Goal: Information Seeking & Learning: Learn about a topic

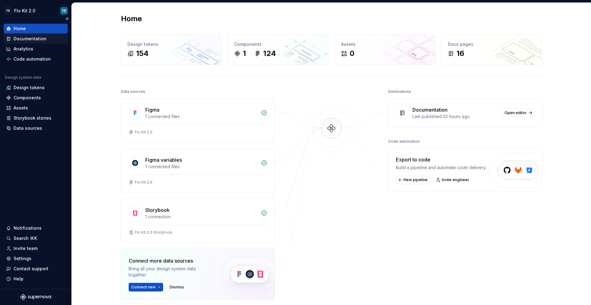
click at [37, 41] on div "Documentation" at bounding box center [30, 39] width 33 height 6
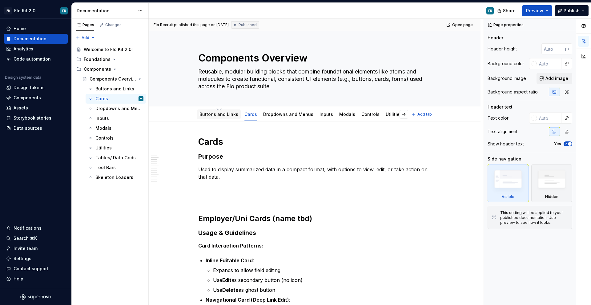
click at [225, 115] on link "Buttons and Links" at bounding box center [218, 114] width 39 height 5
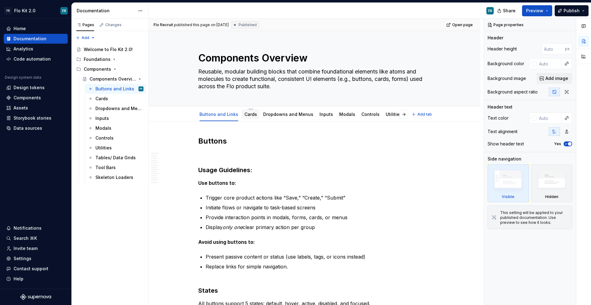
click at [244, 117] on link "Cards" at bounding box center [250, 114] width 13 height 5
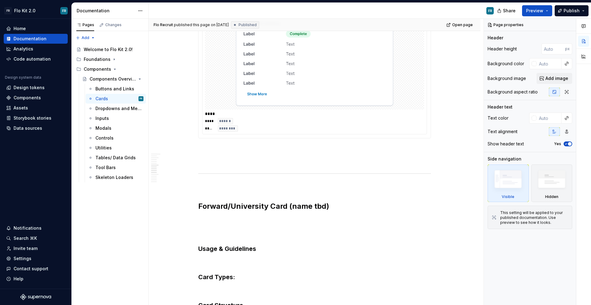
scroll to position [908, 0]
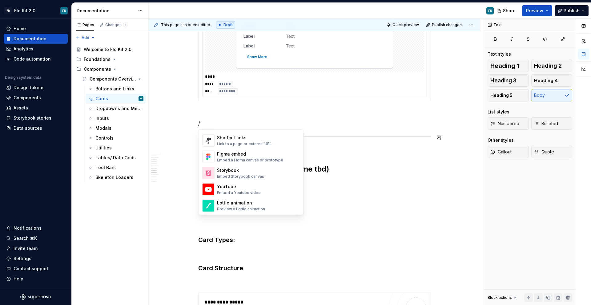
scroll to position [313, 0]
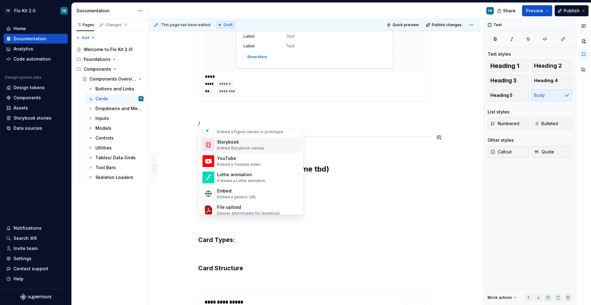
click at [252, 149] on div "Embed Storybook canvas" at bounding box center [240, 148] width 47 height 5
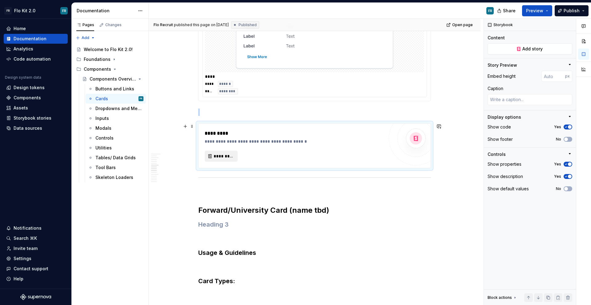
click at [225, 159] on button "*********" at bounding box center [221, 156] width 33 height 11
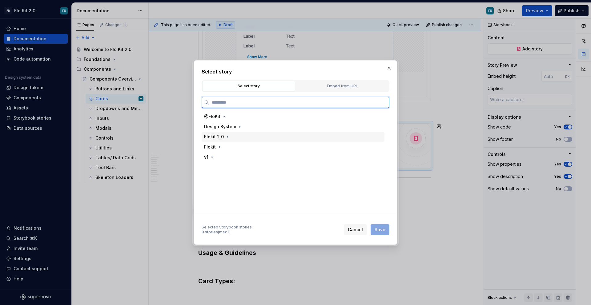
click at [222, 138] on div "Flokit 2.0" at bounding box center [214, 137] width 20 height 6
click at [226, 138] on icon "button" at bounding box center [227, 136] width 5 height 5
click at [385, 70] on button "button" at bounding box center [389, 68] width 9 height 9
type textarea "*"
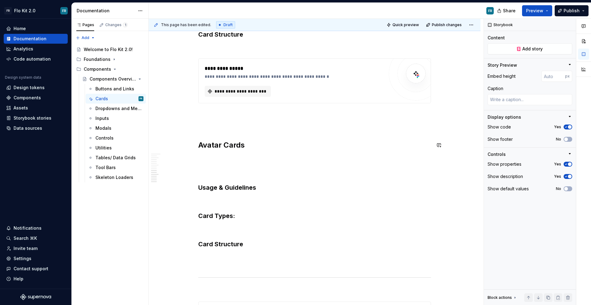
scroll to position [1152, 0]
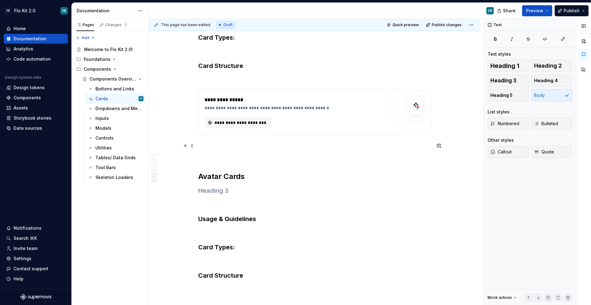
click at [209, 147] on p at bounding box center [314, 145] width 233 height 7
click at [211, 149] on p at bounding box center [314, 145] width 233 height 7
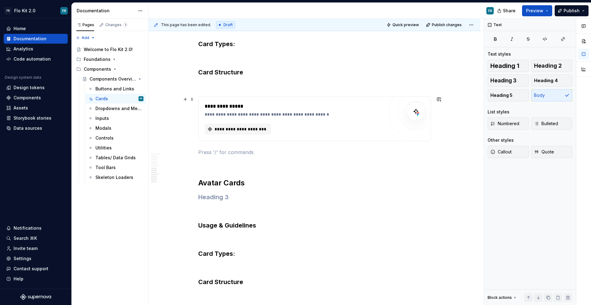
scroll to position [1155, 0]
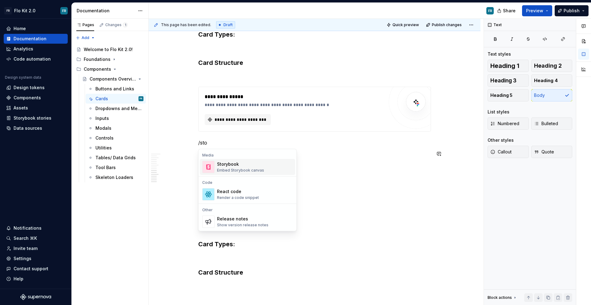
click at [236, 174] on span "Storybook Embed Storybook canvas" at bounding box center [247, 167] width 95 height 16
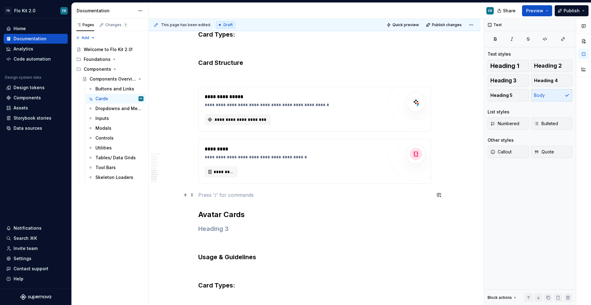
click at [222, 195] on p at bounding box center [314, 194] width 233 height 7
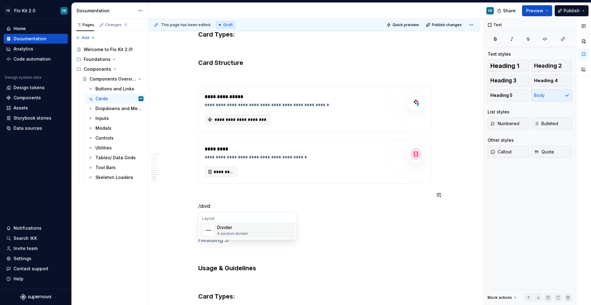
click at [234, 229] on div "Divider" at bounding box center [232, 228] width 31 height 6
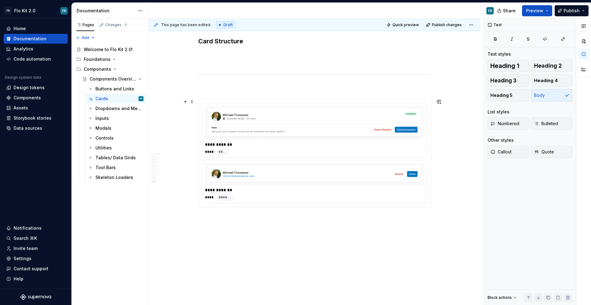
scroll to position [1455, 0]
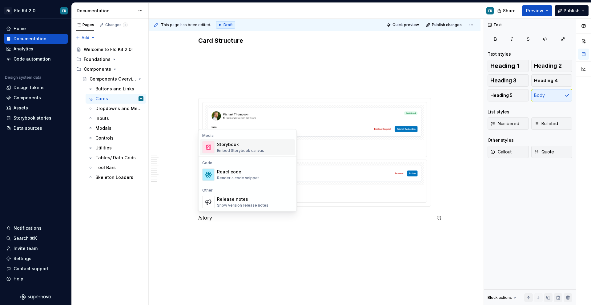
click at [234, 144] on div "Storybook" at bounding box center [240, 145] width 47 height 6
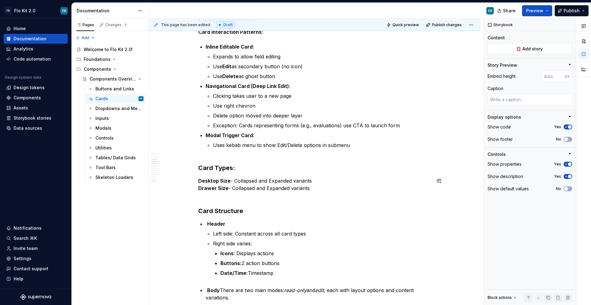
scroll to position [0, 0]
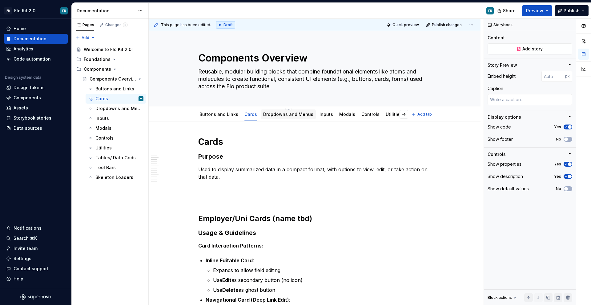
click at [275, 116] on link "Dropdowns and Menus" at bounding box center [288, 114] width 50 height 5
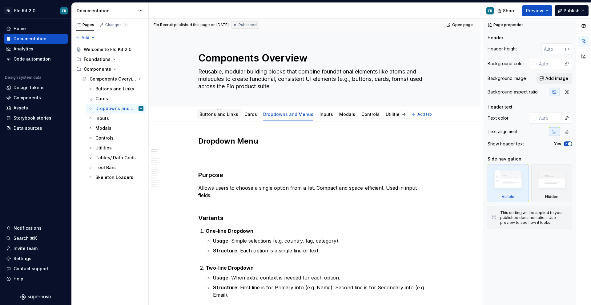
click at [224, 117] on div "Buttons and Links" at bounding box center [218, 114] width 39 height 6
click at [220, 118] on div "Buttons and Links" at bounding box center [219, 115] width 44 height 10
click at [227, 112] on link "Buttons and Links" at bounding box center [218, 114] width 39 height 5
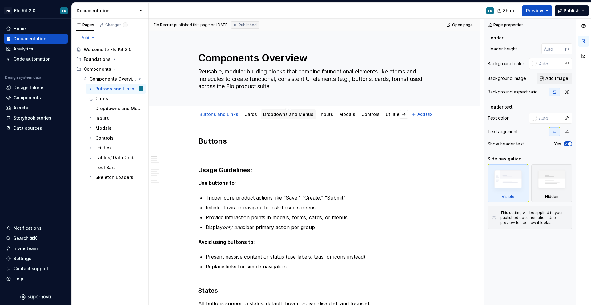
click at [279, 114] on link "Dropdowns and Menus" at bounding box center [288, 114] width 50 height 5
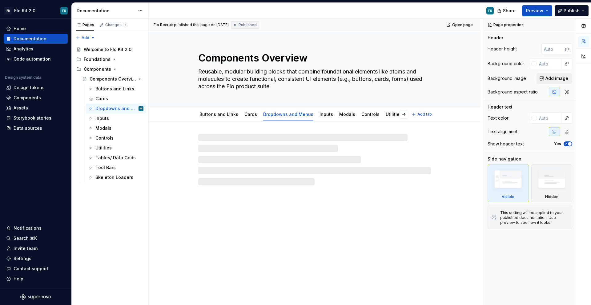
type textarea "*"
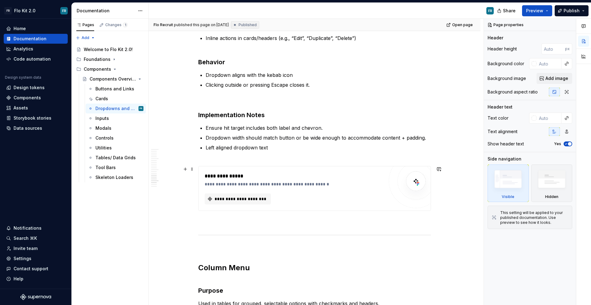
scroll to position [1589, 0]
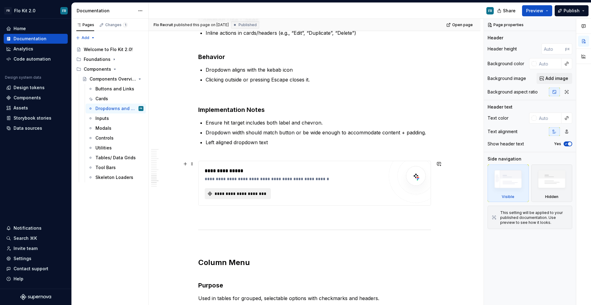
click at [239, 192] on span "**********" at bounding box center [240, 194] width 53 height 6
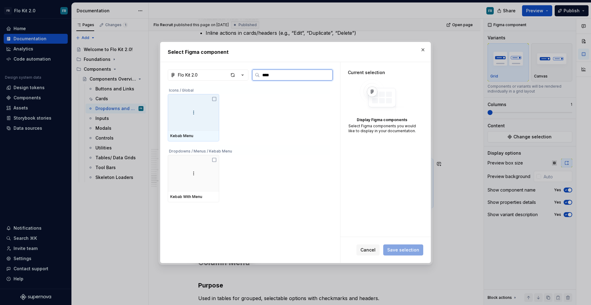
type input "*****"
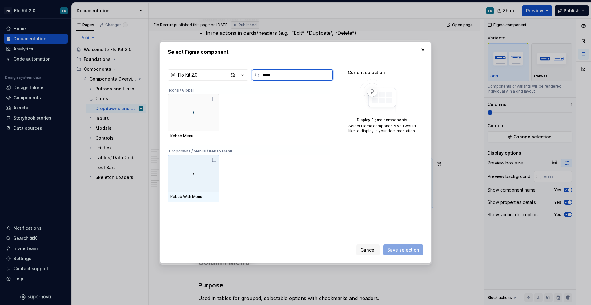
click at [194, 174] on img at bounding box center [193, 173] width 7 height 7
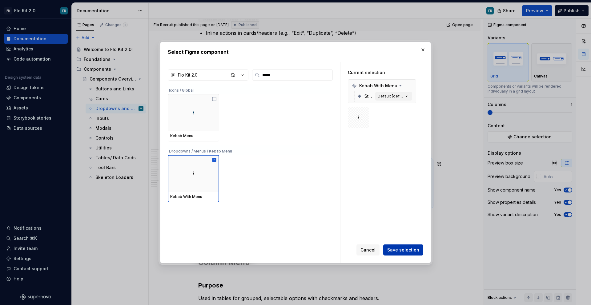
click at [406, 254] on button "Save selection" at bounding box center [403, 250] width 40 height 11
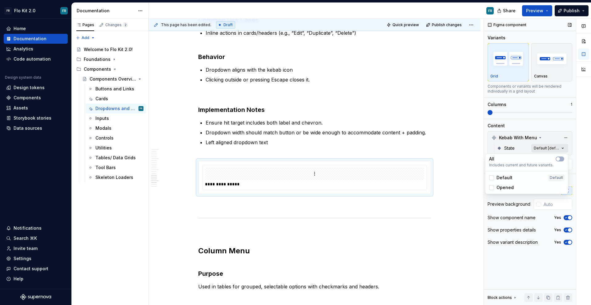
click at [553, 146] on div "Comments Open comments No comments yet Select ‘Comment’ from the block context …" at bounding box center [537, 162] width 107 height 287
click at [560, 157] on icon "button" at bounding box center [557, 159] width 5 height 4
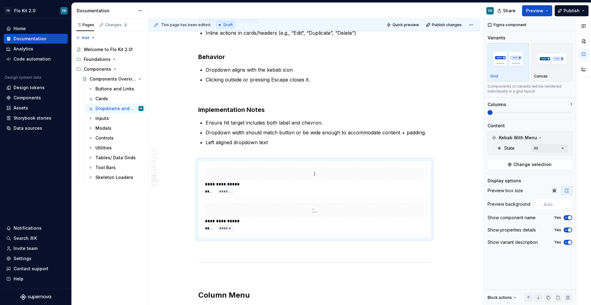
click at [576, 189] on div at bounding box center [583, 162] width 15 height 287
click at [569, 191] on button "button" at bounding box center [566, 190] width 11 height 9
click at [568, 191] on icon "button" at bounding box center [566, 190] width 5 height 5
click at [565, 191] on icon "button" at bounding box center [566, 190] width 5 height 5
click at [557, 191] on button "button" at bounding box center [554, 190] width 11 height 9
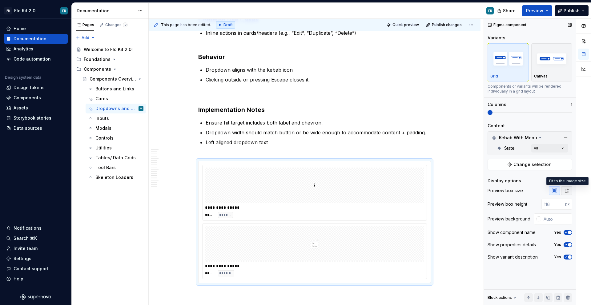
click at [567, 191] on icon "button" at bounding box center [566, 190] width 5 height 5
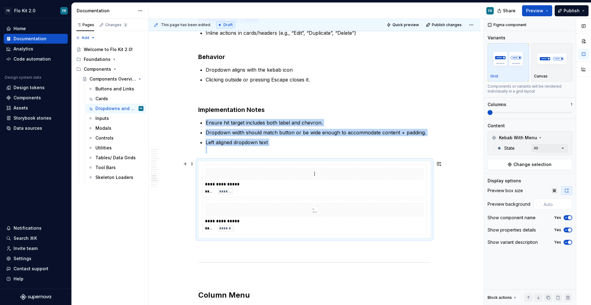
click at [340, 207] on div at bounding box center [314, 210] width 219 height 14
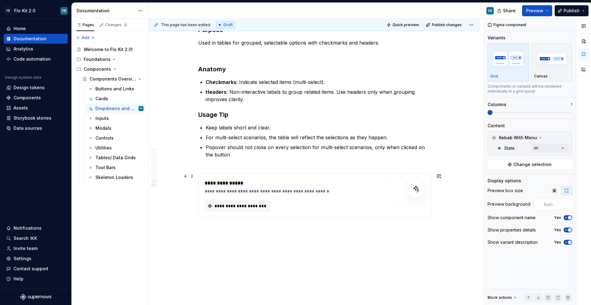
scroll to position [1889, 0]
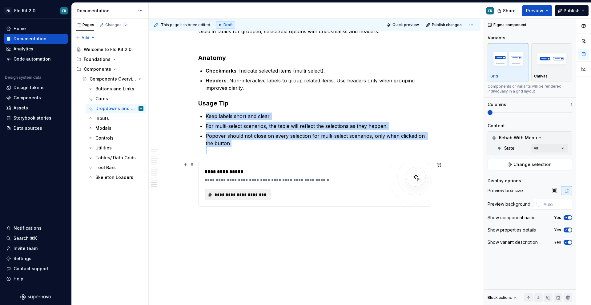
click at [260, 196] on span "**********" at bounding box center [240, 195] width 53 height 6
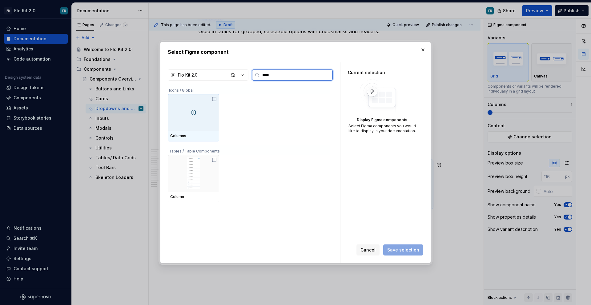
type input "*****"
type textarea "*"
type input "****"
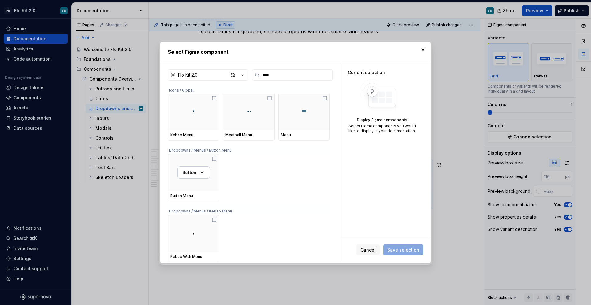
scroll to position [2, 0]
click at [425, 50] on button "button" at bounding box center [422, 50] width 9 height 9
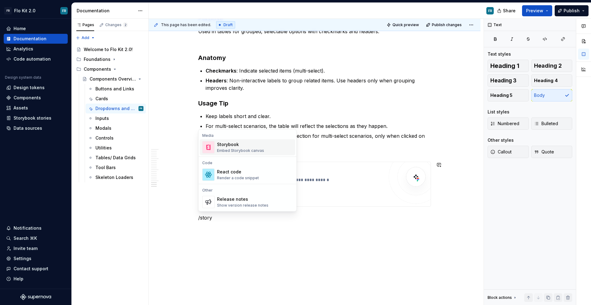
click at [232, 145] on div "Storybook" at bounding box center [240, 145] width 47 height 6
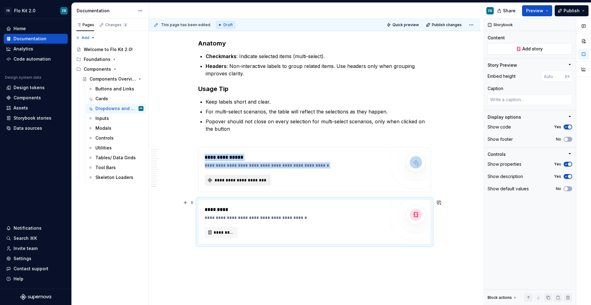
scroll to position [1903, 0]
click at [255, 193] on div "**********" at bounding box center [314, 170] width 233 height 45
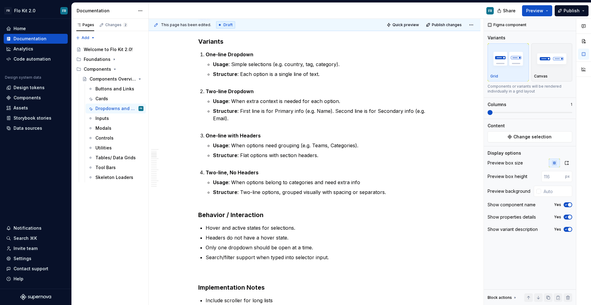
scroll to position [0, 0]
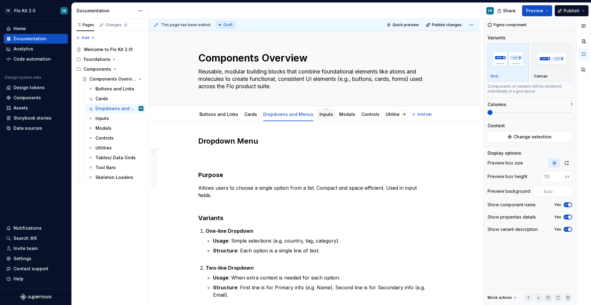
click at [326, 114] on link "Inputs" at bounding box center [326, 114] width 14 height 5
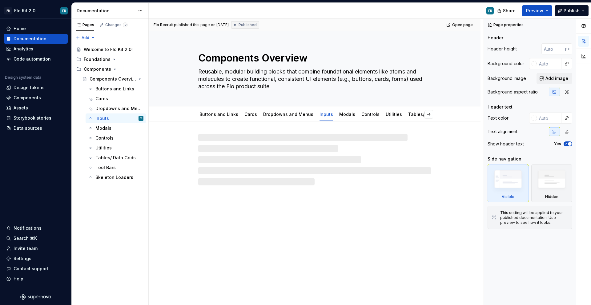
type textarea "*"
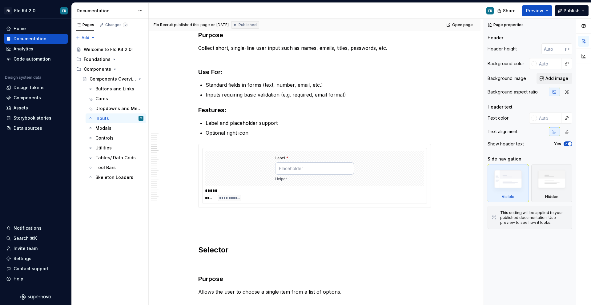
scroll to position [575, 0]
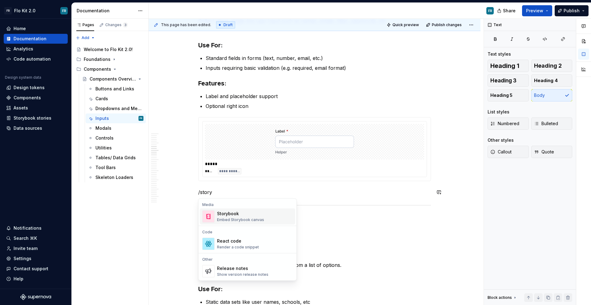
click at [271, 215] on div "Storybook Embed Storybook canvas" at bounding box center [255, 216] width 76 height 12
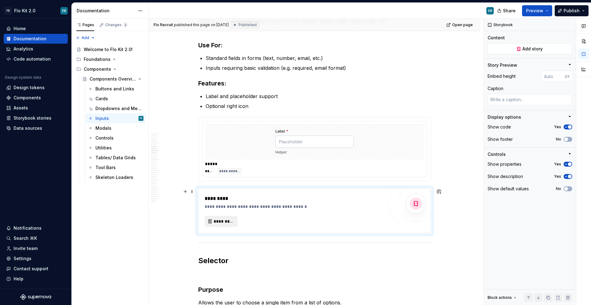
click at [232, 220] on span "*********" at bounding box center [224, 221] width 20 height 6
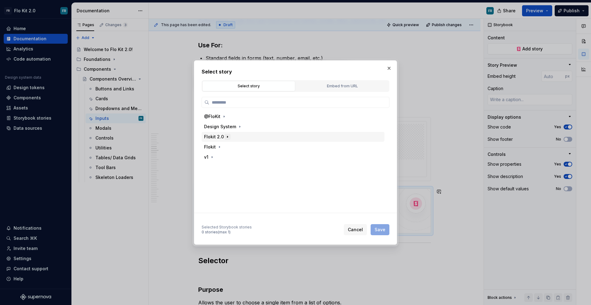
click at [226, 138] on icon "button" at bounding box center [227, 136] width 5 height 5
click at [242, 148] on icon "button" at bounding box center [244, 147] width 5 height 5
click at [234, 158] on button "button" at bounding box center [231, 157] width 6 height 6
click at [256, 167] on icon "button" at bounding box center [256, 167] width 5 height 5
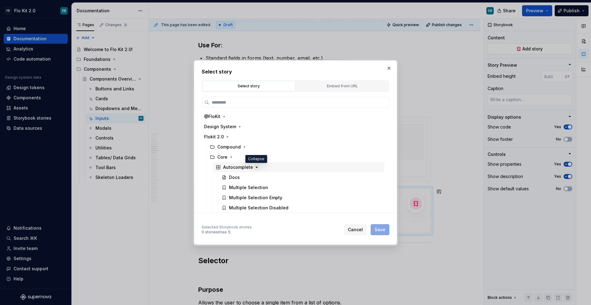
click at [256, 167] on icon "button" at bounding box center [257, 167] width 2 height 1
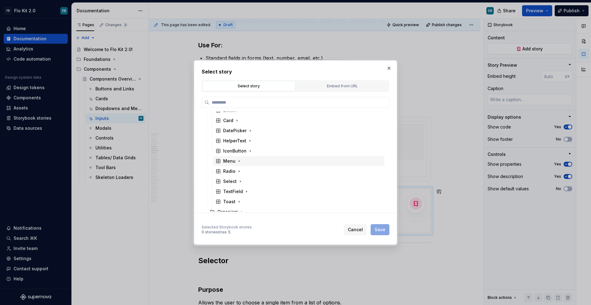
scroll to position [85, 0]
click at [247, 174] on icon "button" at bounding box center [246, 173] width 5 height 5
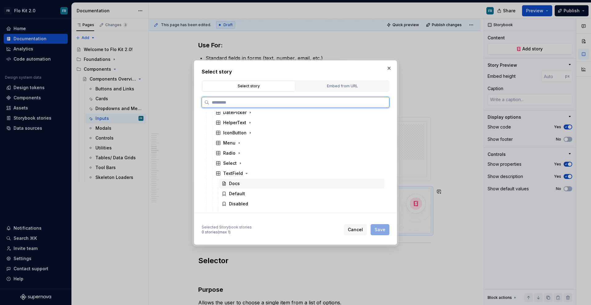
click at [241, 186] on div "Docs" at bounding box center [301, 184] width 165 height 10
click at [256, 194] on div "Default" at bounding box center [301, 194] width 165 height 10
click at [257, 188] on div "Docs" at bounding box center [301, 184] width 165 height 10
click at [258, 191] on div "Default" at bounding box center [301, 194] width 165 height 10
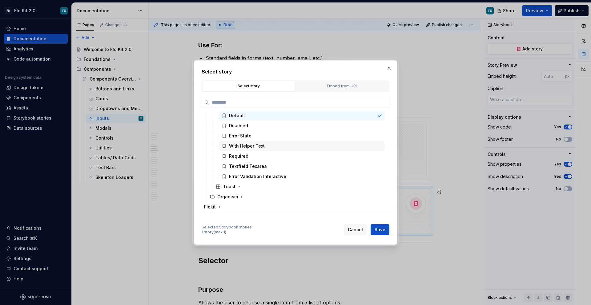
scroll to position [174, 0]
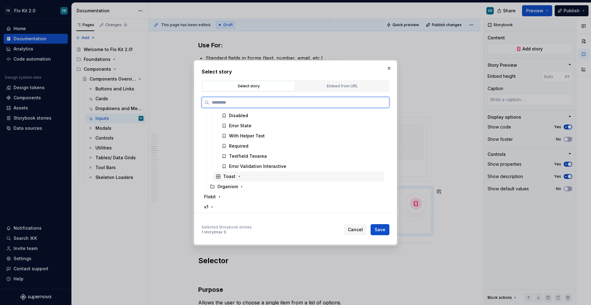
click at [233, 178] on div "Toast" at bounding box center [229, 177] width 12 height 6
click at [234, 178] on div "Toast" at bounding box center [229, 177] width 12 height 6
click at [237, 181] on div "Organism" at bounding box center [295, 186] width 177 height 10
click at [237, 183] on div "Organism" at bounding box center [227, 186] width 21 height 6
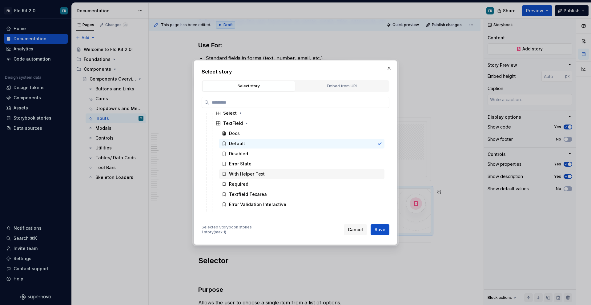
scroll to position [103, 0]
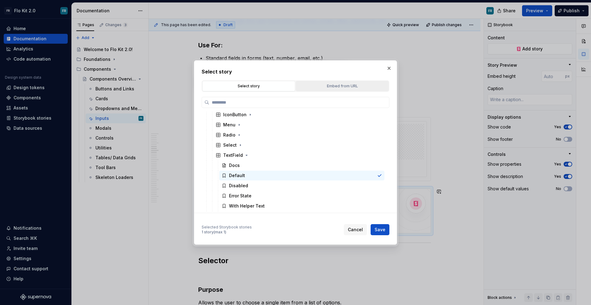
click at [362, 86] on div "Embed from URL" at bounding box center [342, 86] width 89 height 6
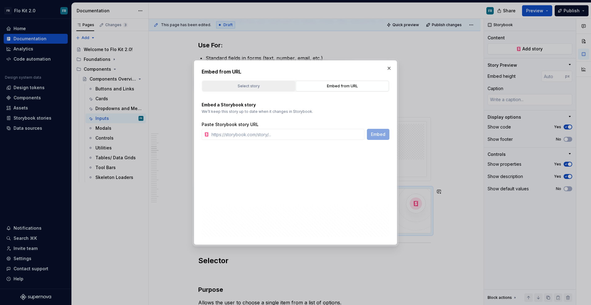
click at [284, 85] on div "Select story" at bounding box center [248, 86] width 89 height 6
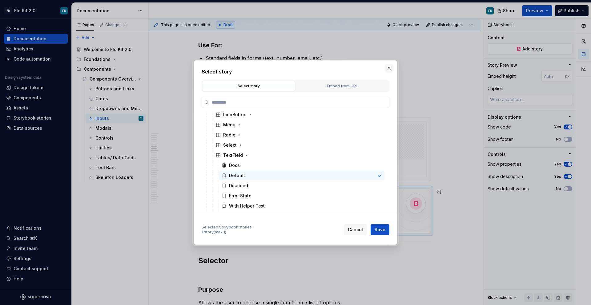
click at [387, 70] on button "button" at bounding box center [389, 68] width 9 height 9
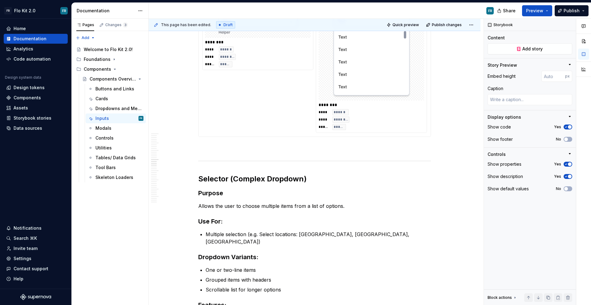
scroll to position [1060, 0]
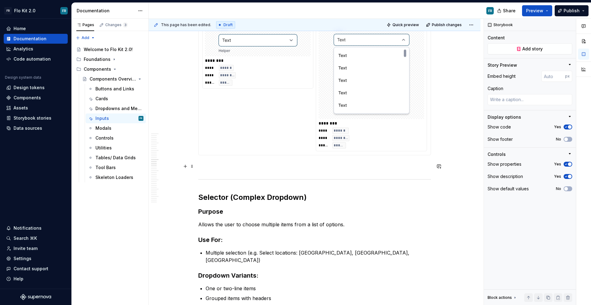
click at [210, 164] on p at bounding box center [314, 166] width 233 height 7
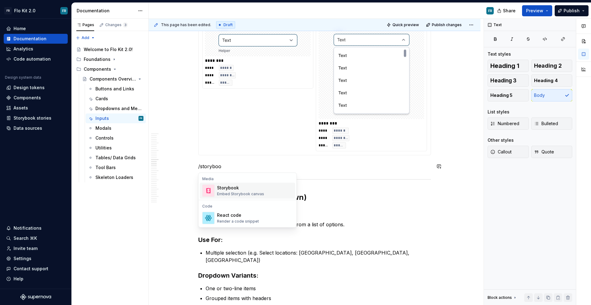
click at [240, 185] on div "Storybook" at bounding box center [240, 188] width 47 height 6
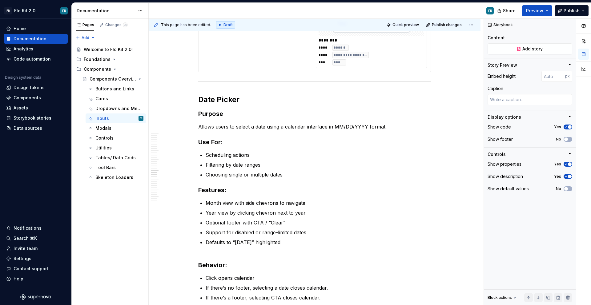
scroll to position [1655, 0]
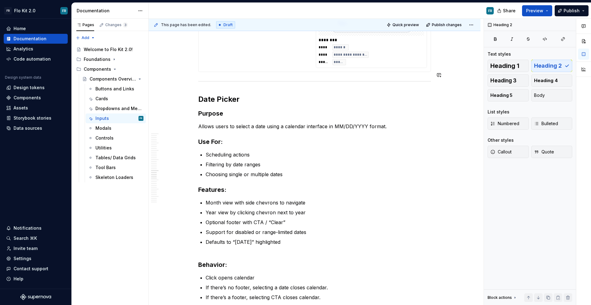
click at [435, 58] on div "Inputs Purpose Inputs allow users to provide information, make selections, or s…" at bounding box center [315, 27] width 332 height 3123
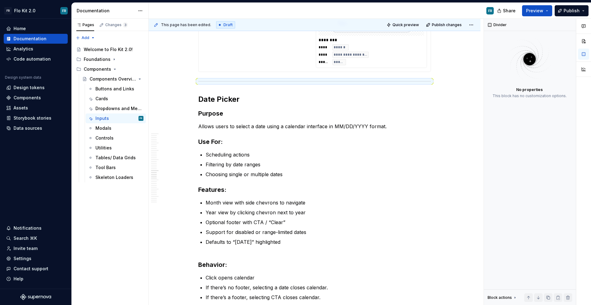
click at [436, 61] on div "Inputs Purpose Inputs allow users to provide information, make selections, or s…" at bounding box center [315, 27] width 332 height 3123
click at [207, 79] on div at bounding box center [314, 81] width 233 height 4
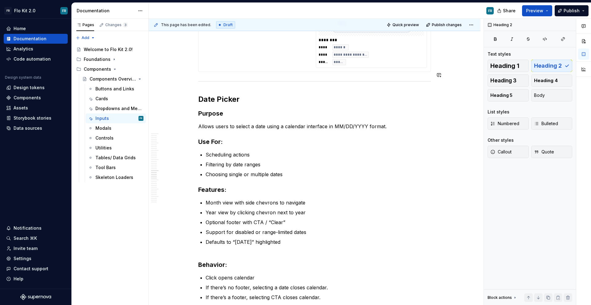
click at [207, 79] on div at bounding box center [314, 81] width 233 height 4
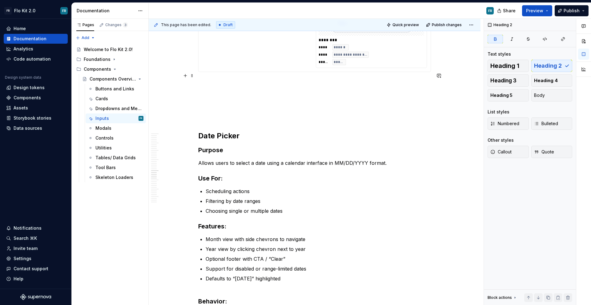
click at [208, 79] on p at bounding box center [314, 82] width 233 height 7
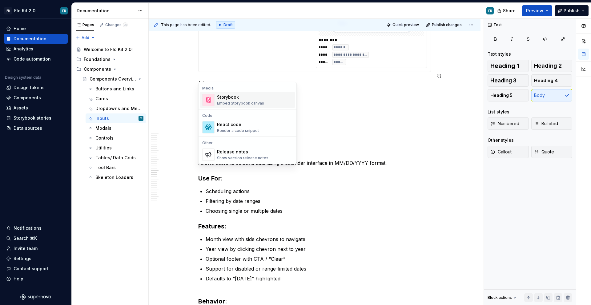
click at [221, 96] on div "Storybook" at bounding box center [240, 97] width 47 height 6
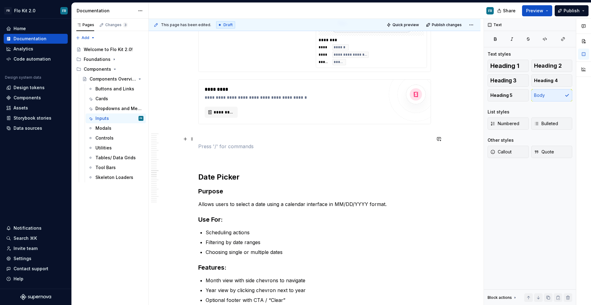
click at [204, 143] on p at bounding box center [314, 146] width 233 height 7
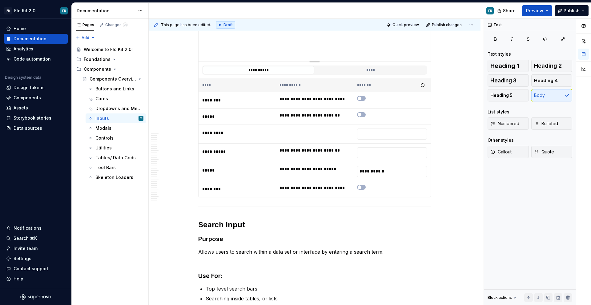
scroll to position [2561, 0]
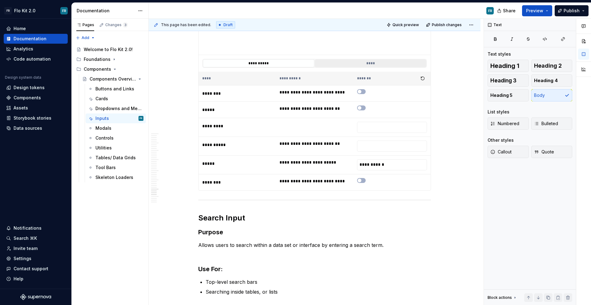
click at [376, 59] on button "****" at bounding box center [370, 63] width 111 height 8
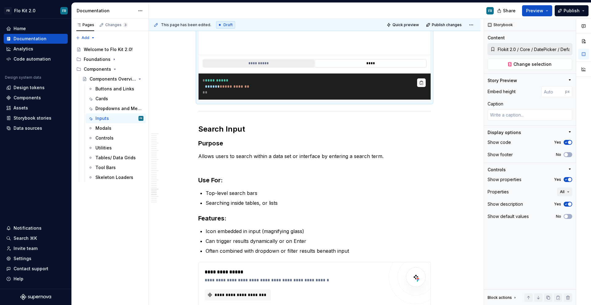
click at [289, 59] on button "**********" at bounding box center [258, 63] width 111 height 8
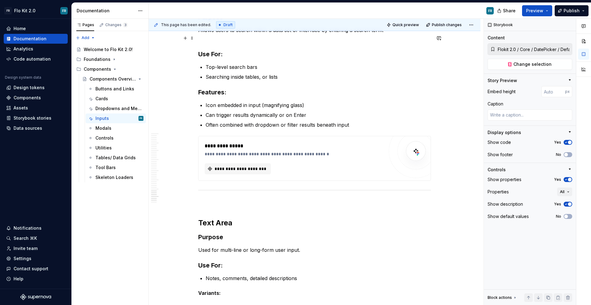
scroll to position [2792, 0]
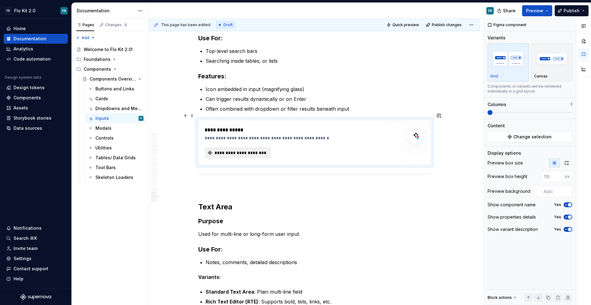
click at [250, 150] on span "**********" at bounding box center [240, 153] width 53 height 6
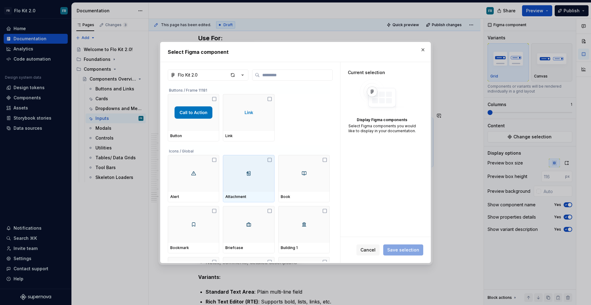
type textarea "*"
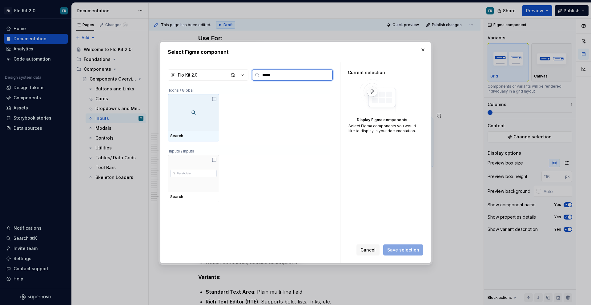
type input "******"
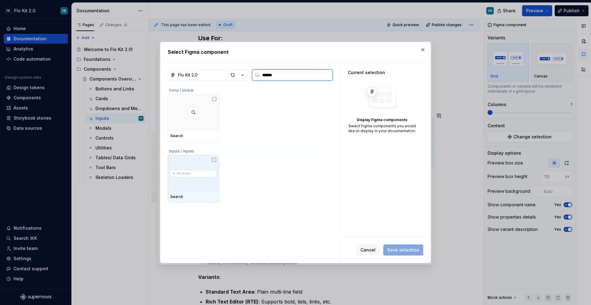
click at [196, 182] on div at bounding box center [193, 173] width 51 height 37
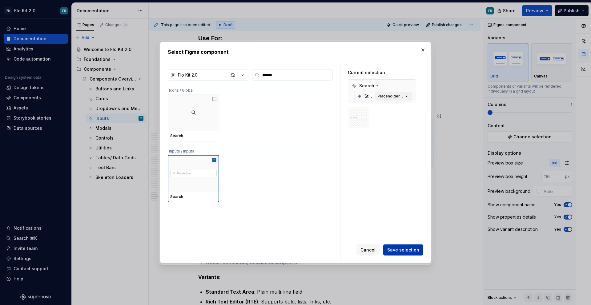
click at [394, 247] on span "Save selection" at bounding box center [403, 250] width 32 height 6
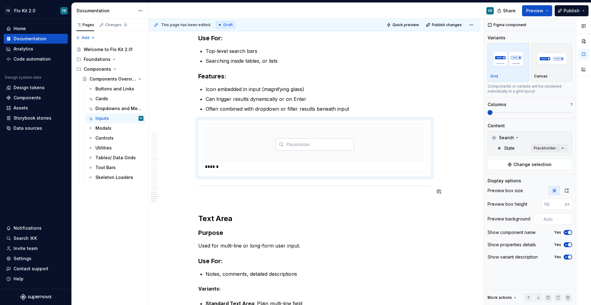
drag, startPoint x: 192, startPoint y: 185, endPoint x: 191, endPoint y: 198, distance: 12.3
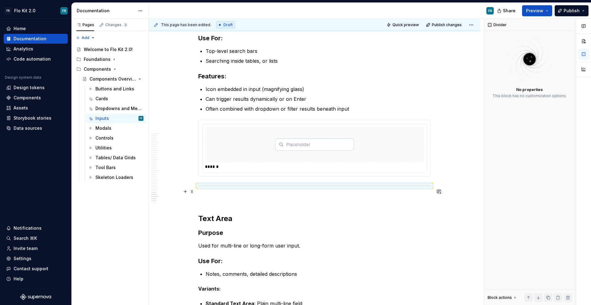
click at [199, 195] on p at bounding box center [314, 198] width 233 height 7
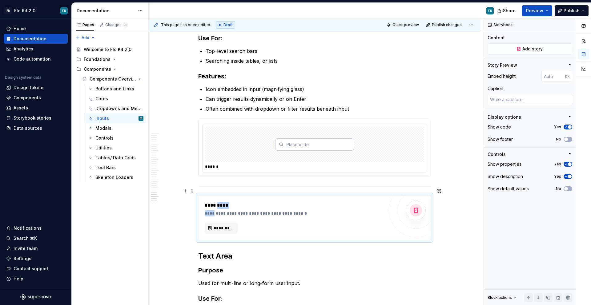
drag, startPoint x: 216, startPoint y: 208, endPoint x: 219, endPoint y: 199, distance: 9.4
click at [219, 202] on div "**********" at bounding box center [294, 209] width 179 height 15
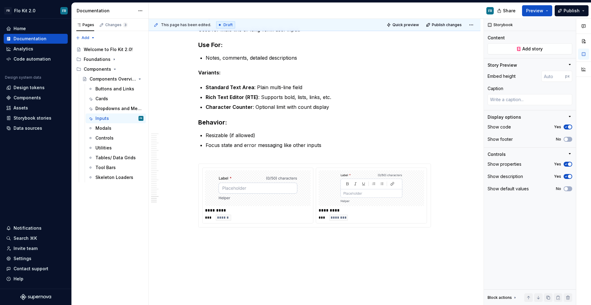
scroll to position [3074, 0]
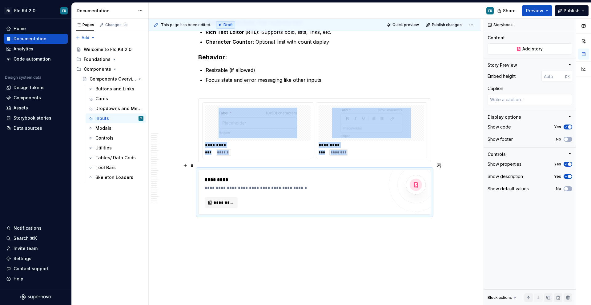
scroll to position [3112, 0]
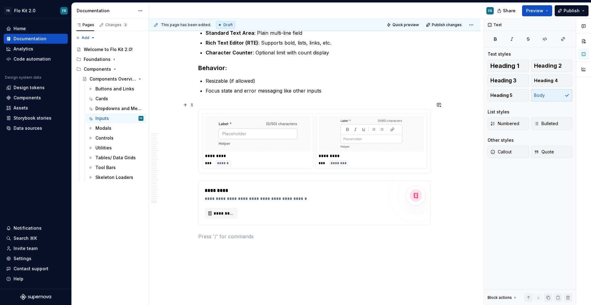
scroll to position [3098, 0]
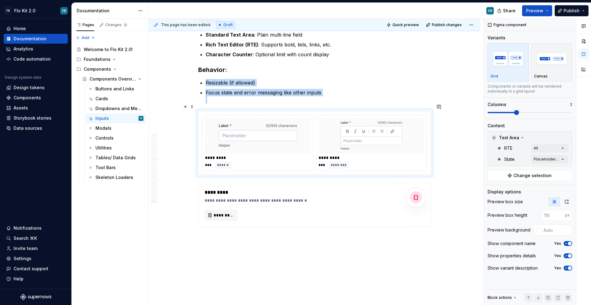
click at [366, 129] on img at bounding box center [371, 135] width 79 height 31
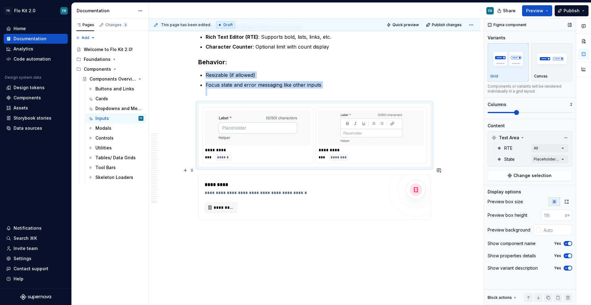
scroll to position [3109, 0]
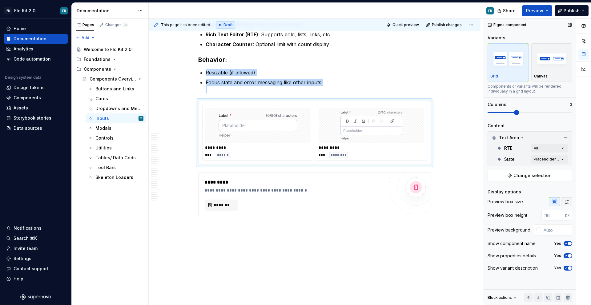
click at [563, 201] on button "button" at bounding box center [566, 202] width 11 height 9
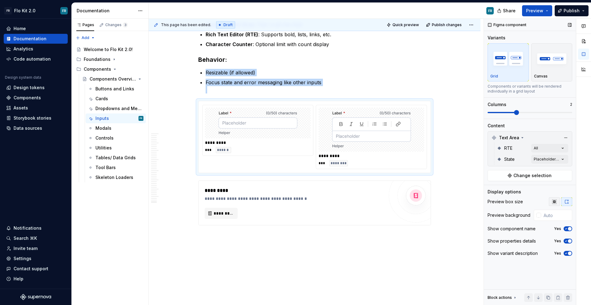
click at [557, 202] on button "button" at bounding box center [554, 202] width 11 height 9
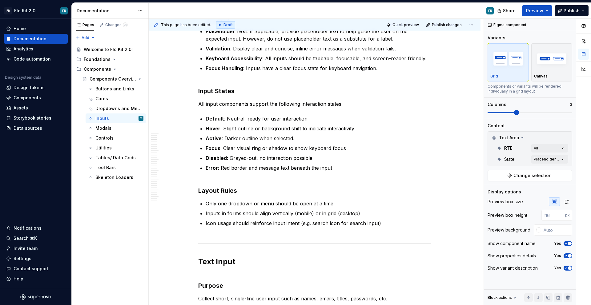
scroll to position [0, 0]
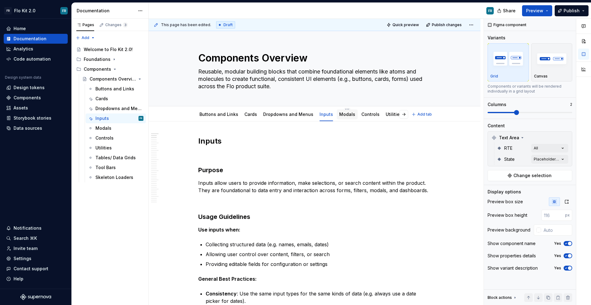
click at [340, 113] on link "Modals" at bounding box center [347, 114] width 16 height 5
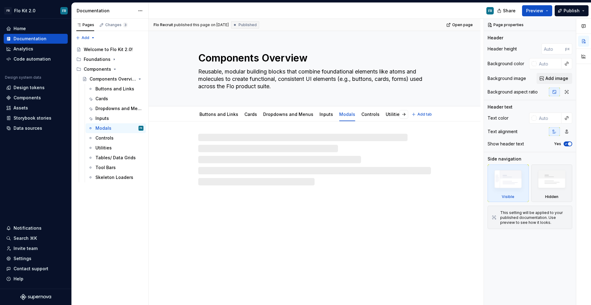
click at [341, 114] on link "Modals" at bounding box center [347, 114] width 16 height 5
type textarea "*"
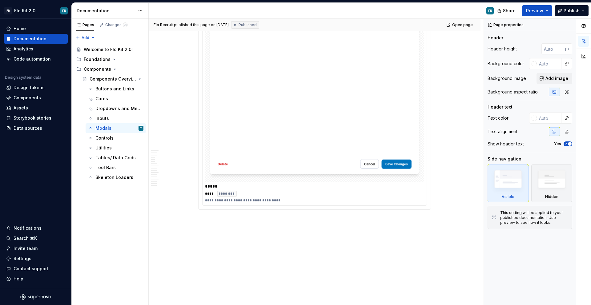
scroll to position [1666, 0]
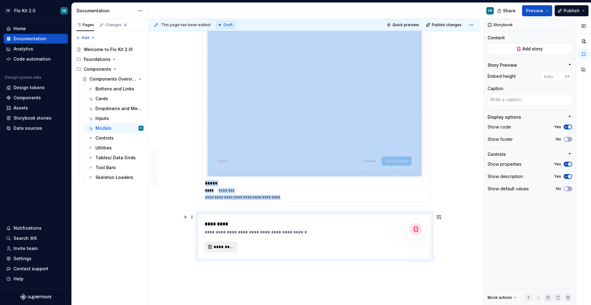
click at [234, 245] on button "*********" at bounding box center [221, 247] width 33 height 11
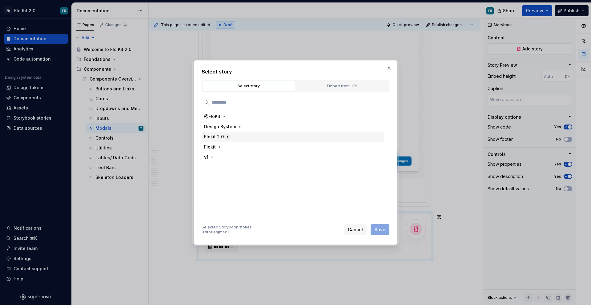
click at [226, 136] on icon "button" at bounding box center [227, 136] width 5 height 5
click at [230, 148] on div "Compound" at bounding box center [228, 147] width 23 height 6
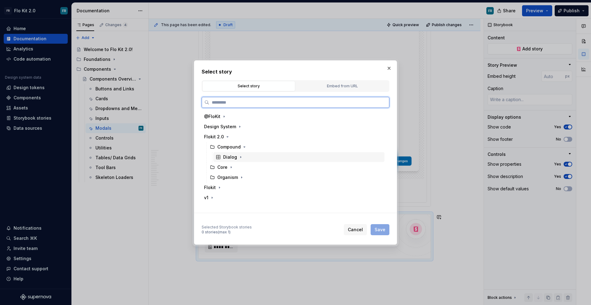
click at [230, 155] on div "Dialog" at bounding box center [230, 157] width 14 height 6
click at [240, 176] on div "Default" at bounding box center [237, 177] width 16 height 6
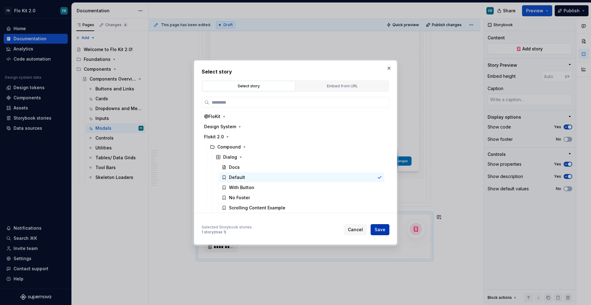
click at [378, 232] on span "Save" at bounding box center [379, 230] width 11 height 6
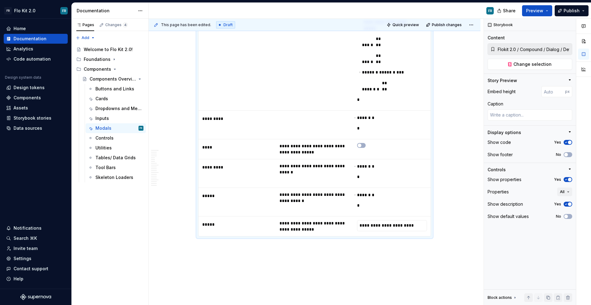
scroll to position [2057, 0]
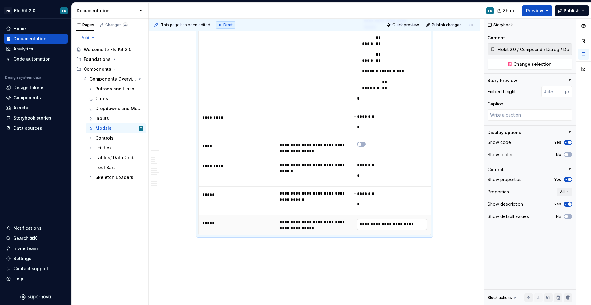
click at [381, 219] on input "**********" at bounding box center [392, 224] width 70 height 11
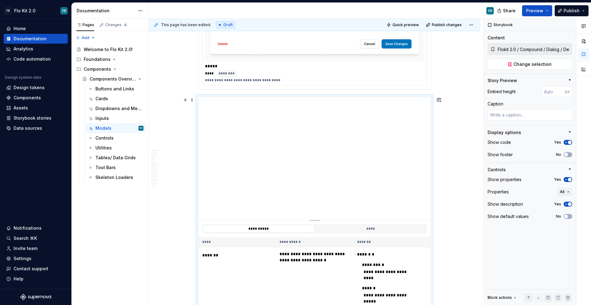
scroll to position [1772, 0]
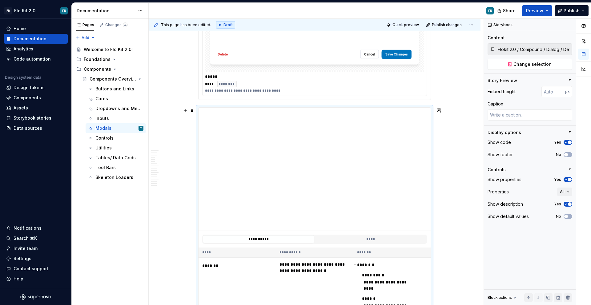
click at [449, 133] on div "This page has been edited. Draft Quick preview Publish changes Components Overv…" at bounding box center [316, 162] width 335 height 287
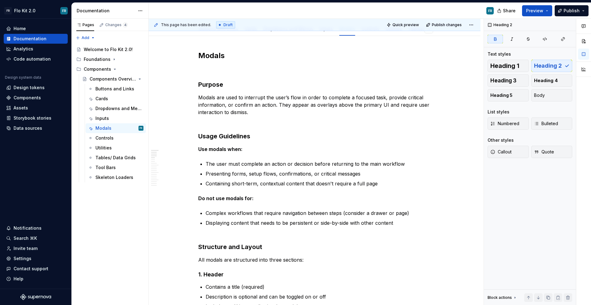
scroll to position [0, 0]
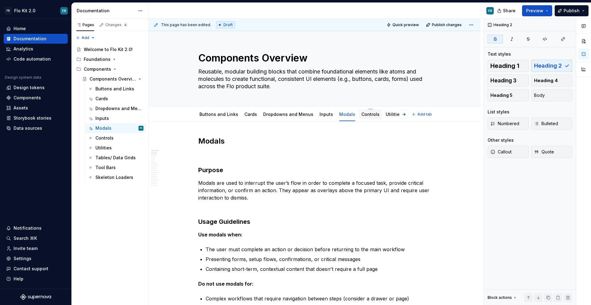
click at [365, 114] on link "Controls" at bounding box center [370, 114] width 18 height 5
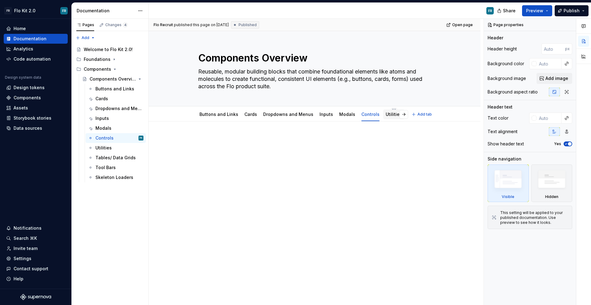
click at [386, 116] on link "Utilities" at bounding box center [394, 114] width 16 height 5
click at [402, 115] on button "button" at bounding box center [403, 114] width 9 height 9
click at [323, 114] on link "Tables/ Data Grids" at bounding box center [328, 114] width 40 height 5
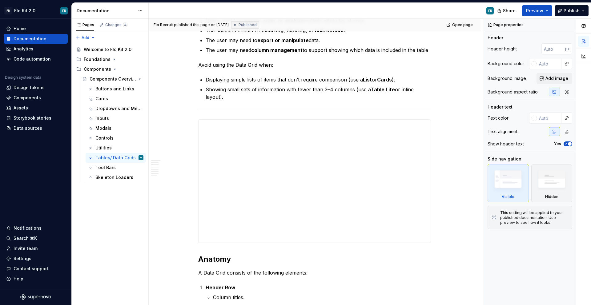
scroll to position [235, 0]
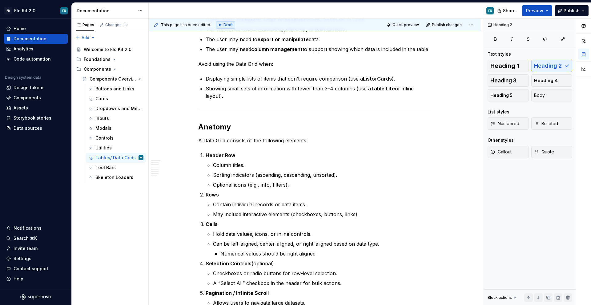
type textarea "*"
click at [241, 99] on p "Showing small sets of information with fewer than 3–4 columns (use a Table Lite…" at bounding box center [318, 92] width 225 height 15
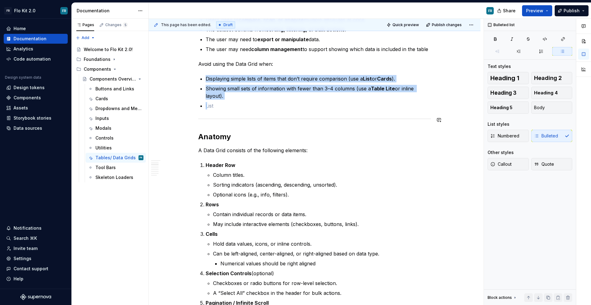
click at [255, 117] on div at bounding box center [314, 119] width 233 height 4
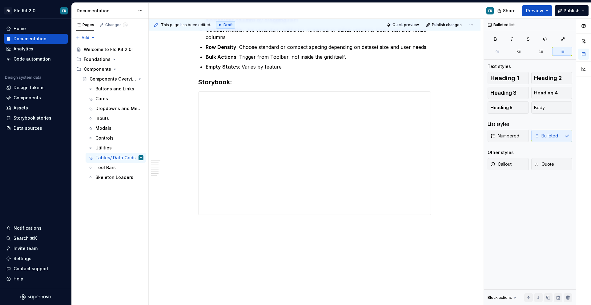
scroll to position [968, 0]
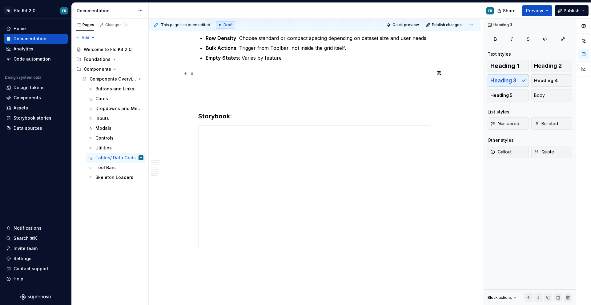
click at [211, 83] on h3 "Storybook:" at bounding box center [314, 95] width 233 height 52
click at [209, 95] on h3 "/ Storybook:" at bounding box center [314, 95] width 233 height 52
click at [184, 73] on button "button" at bounding box center [185, 73] width 9 height 9
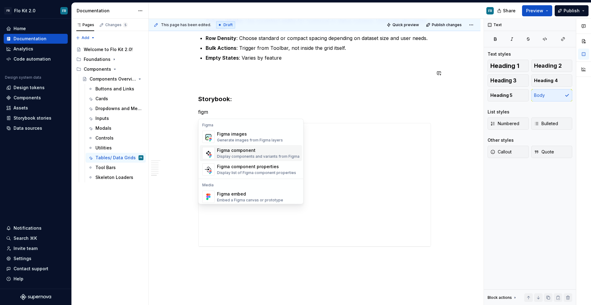
click at [232, 149] on div "Figma component" at bounding box center [258, 150] width 82 height 6
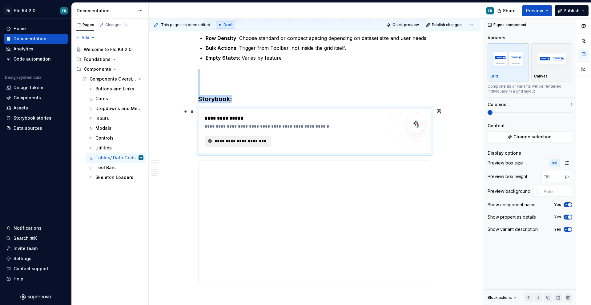
click at [231, 141] on span "**********" at bounding box center [240, 141] width 53 height 6
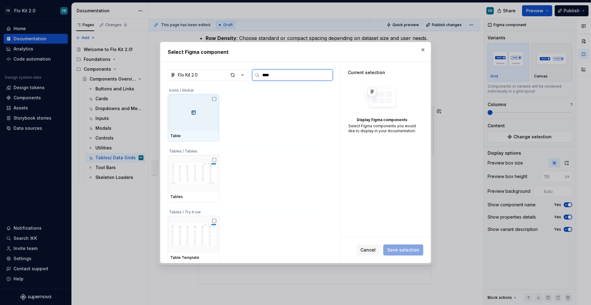
type input "*****"
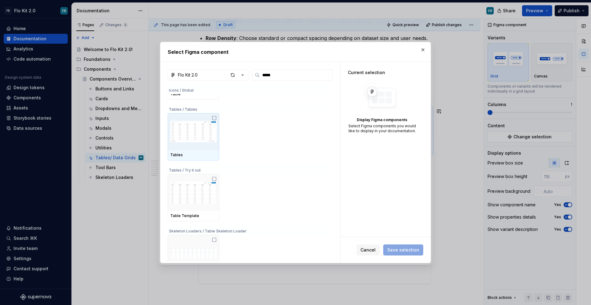
scroll to position [59, 0]
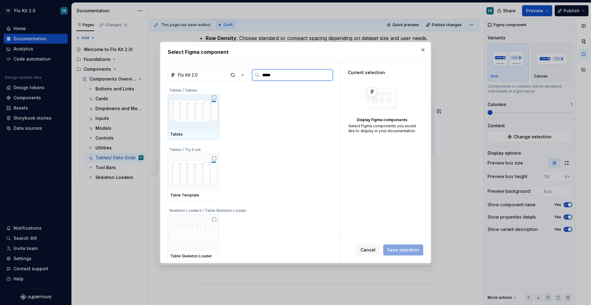
click at [202, 122] on img at bounding box center [193, 111] width 46 height 32
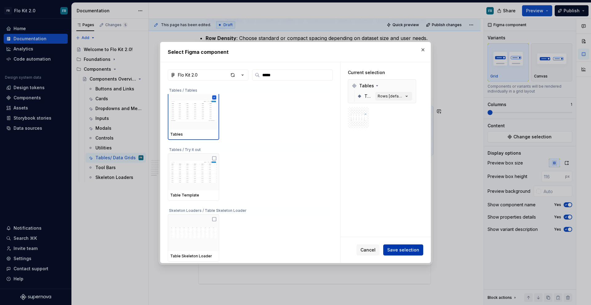
click at [403, 250] on span "Save selection" at bounding box center [403, 250] width 32 height 6
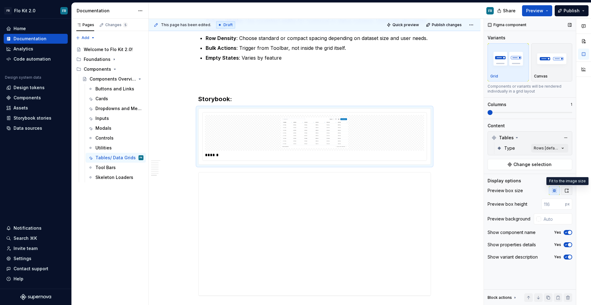
click at [565, 191] on icon "button" at bounding box center [566, 190] width 5 height 5
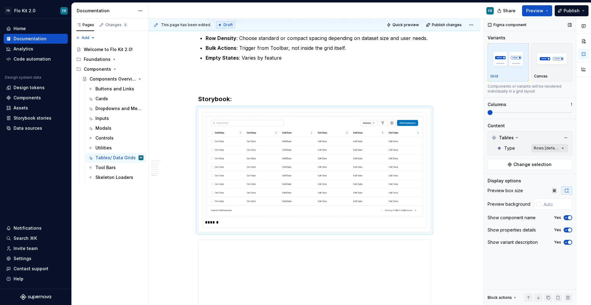
click at [544, 147] on div "Comments Open comments No comments yet Select ‘Comment’ from the block context …" at bounding box center [537, 162] width 107 height 287
click at [494, 178] on div "Modal" at bounding box center [499, 178] width 21 height 6
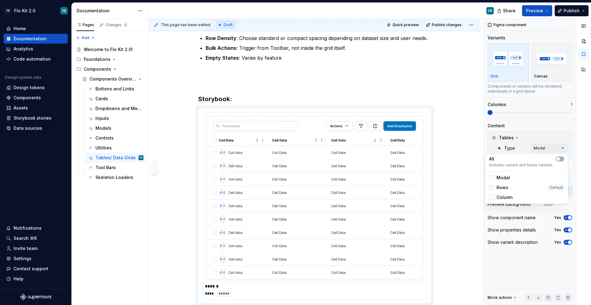
click at [493, 187] on div at bounding box center [491, 187] width 5 height 5
click at [491, 196] on div at bounding box center [491, 197] width 5 height 5
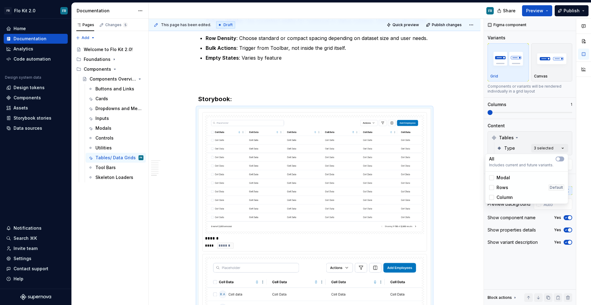
click at [449, 179] on html "FR Flo Kit 2.0 FR Home Documentation Analytics Code automation Design system da…" at bounding box center [295, 152] width 591 height 305
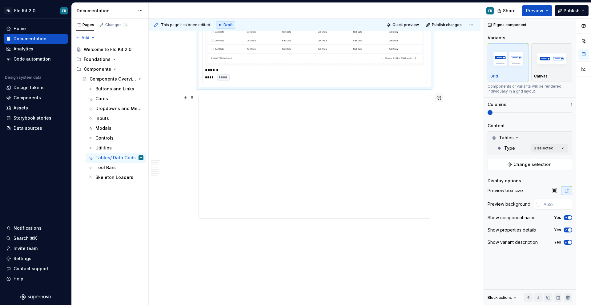
scroll to position [1464, 0]
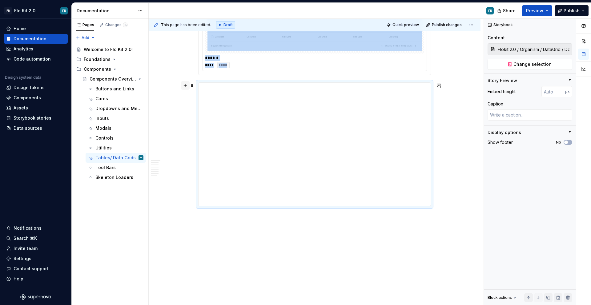
click at [185, 85] on button "button" at bounding box center [185, 85] width 9 height 9
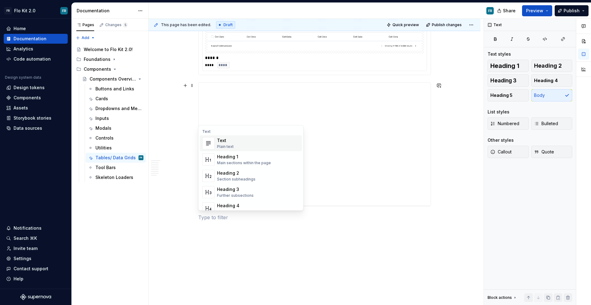
click at [227, 146] on div "Plain text" at bounding box center [225, 146] width 17 height 5
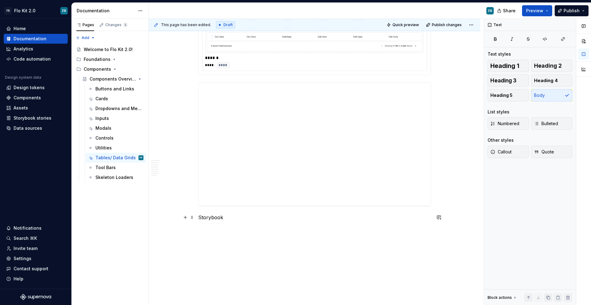
click at [207, 218] on p "Storybook" at bounding box center [314, 217] width 233 height 7
click at [254, 208] on button "button" at bounding box center [256, 206] width 9 height 9
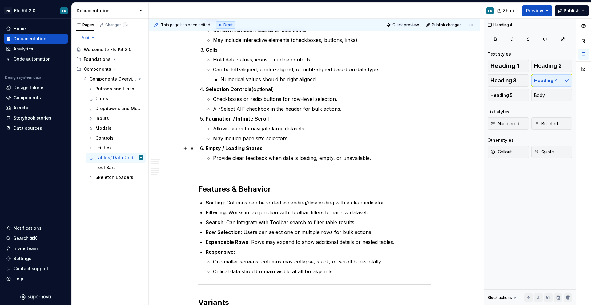
scroll to position [0, 0]
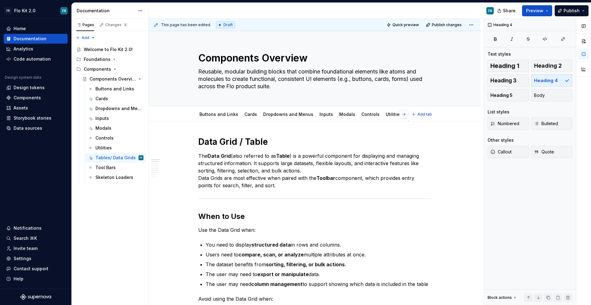
click at [404, 116] on button "button" at bounding box center [403, 114] width 9 height 9
click at [355, 118] on div "Tool Bars" at bounding box center [364, 115] width 25 height 10
click at [355, 117] on link "Tool Bars" at bounding box center [364, 114] width 20 height 5
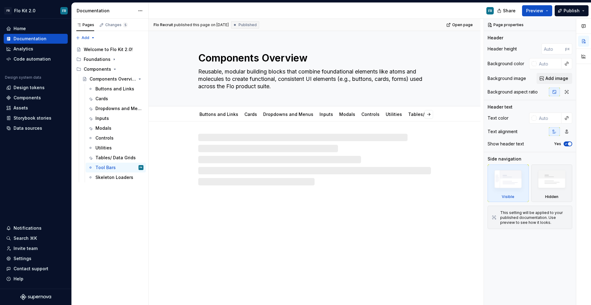
type textarea "*"
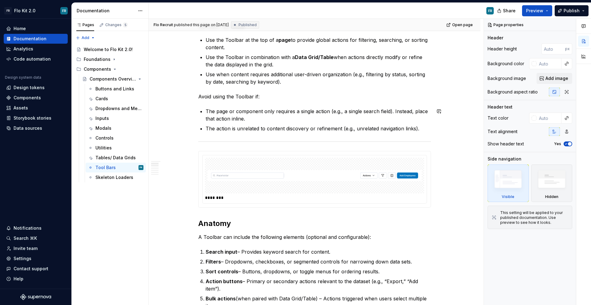
scroll to position [238, 0]
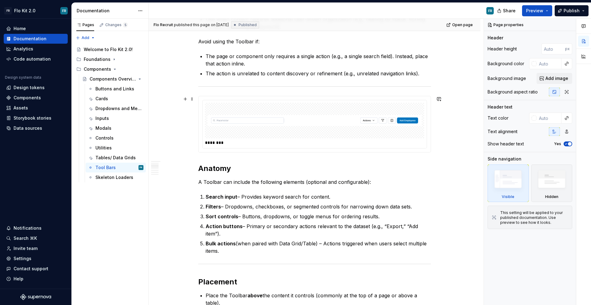
click at [375, 126] on img at bounding box center [314, 120] width 214 height 31
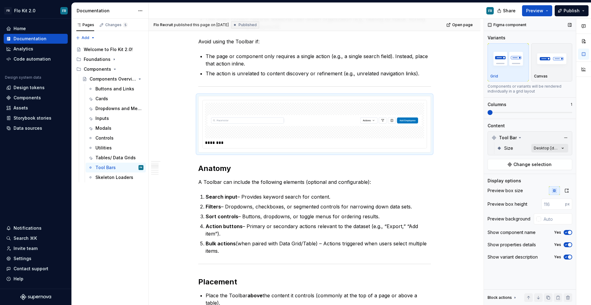
click at [555, 148] on div "Comments Open comments No comments yet Select ‘Comment’ from the block context …" at bounding box center [537, 162] width 107 height 287
click at [493, 179] on div at bounding box center [491, 177] width 5 height 5
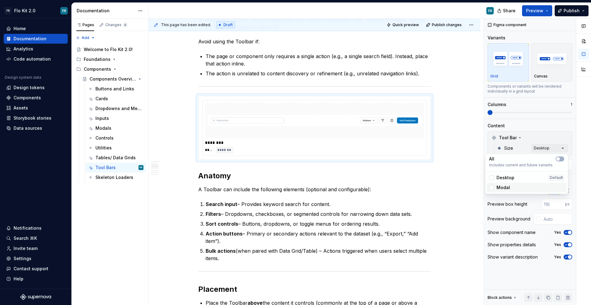
click at [495, 186] on div "Modal" at bounding box center [499, 188] width 21 height 6
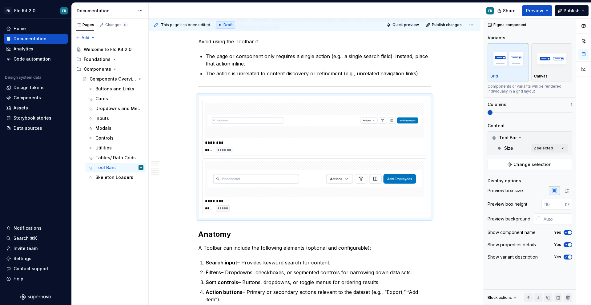
click at [467, 202] on html "FR Flo Kit 2.0 FR Home Documentation Analytics Code automation Design system da…" at bounding box center [295, 152] width 591 height 305
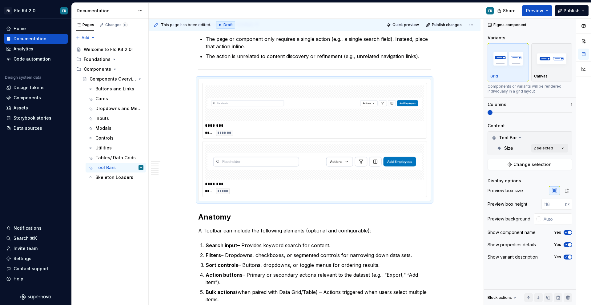
scroll to position [182, 0]
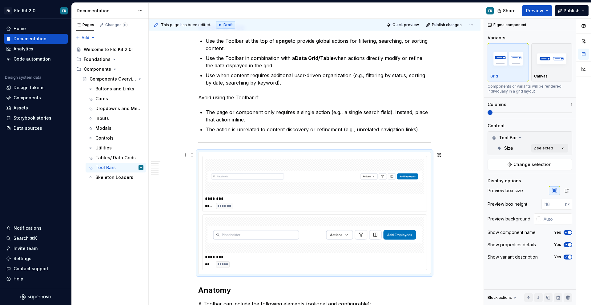
click at [377, 180] on img at bounding box center [314, 176] width 214 height 31
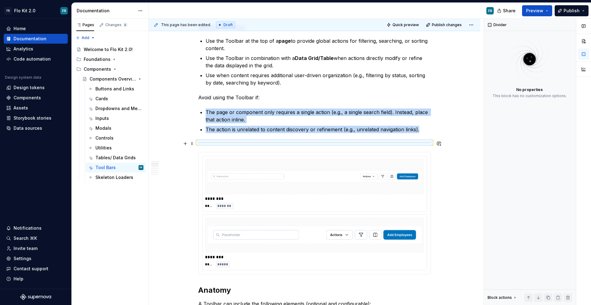
click at [420, 141] on div at bounding box center [314, 143] width 233 height 4
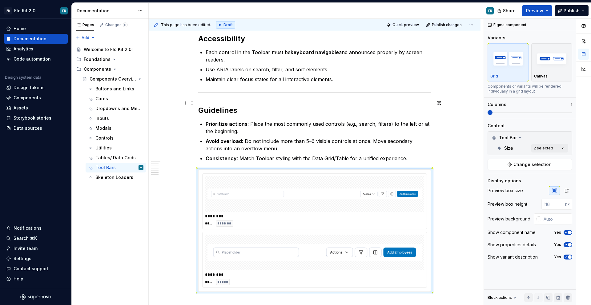
scroll to position [641, 0]
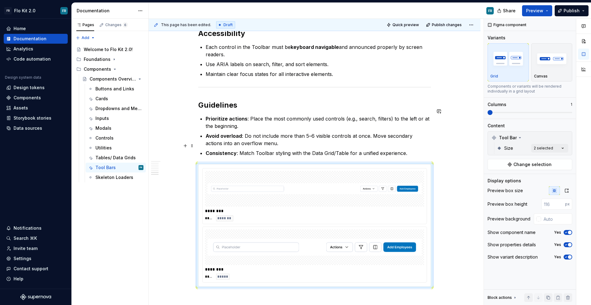
click at [410, 150] on p "Consistency : Match Toolbar styling with the Data Grid/Table for a unified expe…" at bounding box center [318, 153] width 225 height 7
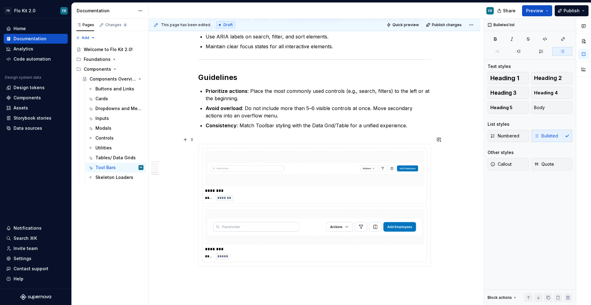
scroll to position [721, 0]
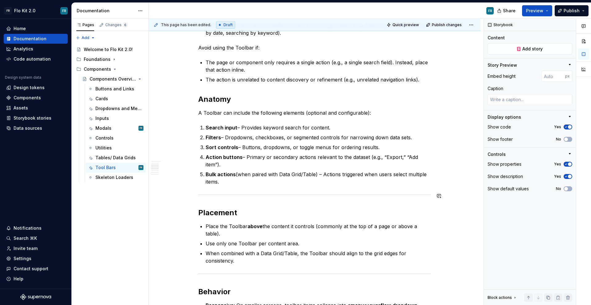
scroll to position [0, 0]
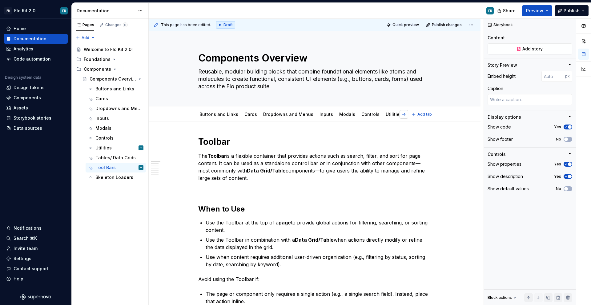
click at [404, 113] on button "button" at bounding box center [403, 114] width 9 height 9
click at [381, 116] on link "Skeleton Loaders" at bounding box center [400, 114] width 38 height 5
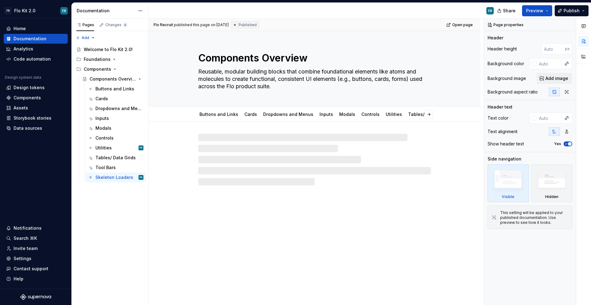
type textarea "*"
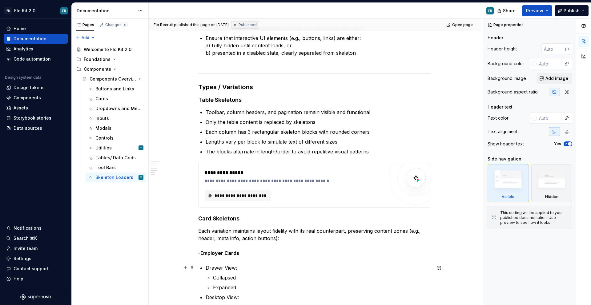
scroll to position [455, 0]
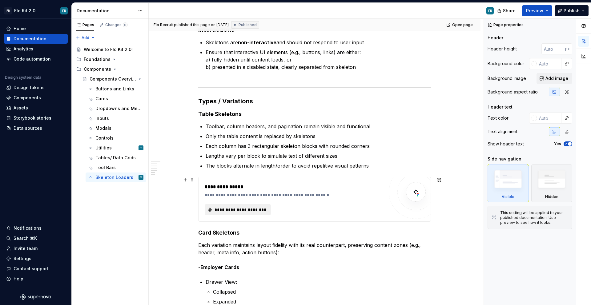
click at [244, 210] on span "**********" at bounding box center [240, 210] width 53 height 6
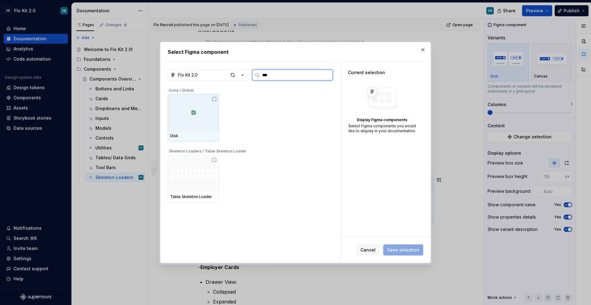
type input "****"
click at [194, 114] on img at bounding box center [193, 113] width 46 height 32
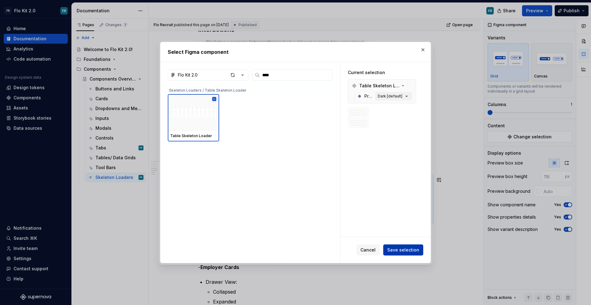
click at [399, 243] on div "Cancel Save selection" at bounding box center [385, 250] width 90 height 26
click at [400, 250] on span "Save selection" at bounding box center [403, 250] width 32 height 6
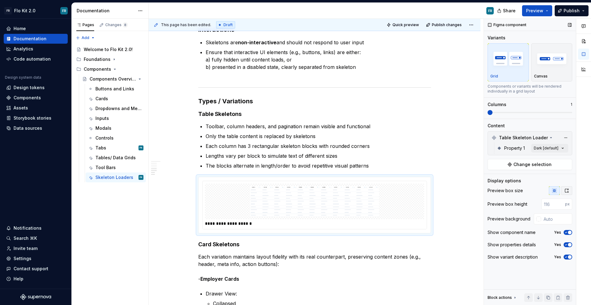
click at [564, 189] on icon "button" at bounding box center [566, 190] width 5 height 5
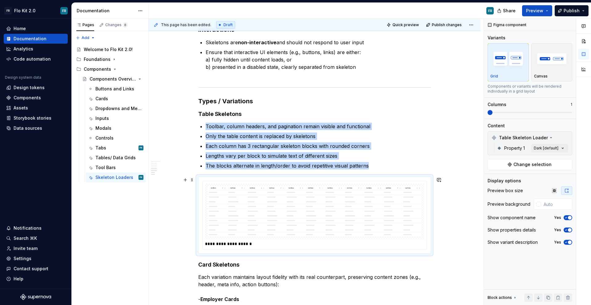
click at [404, 219] on img at bounding box center [314, 211] width 214 height 51
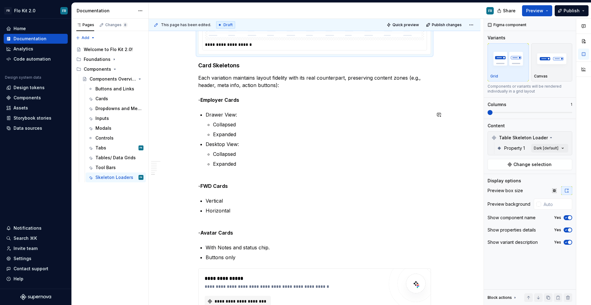
scroll to position [655, 0]
click at [198, 63] on strong "Card Skeletons" at bounding box center [218, 64] width 41 height 6
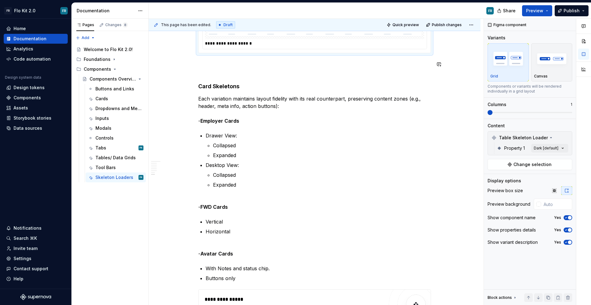
scroll to position [613, 0]
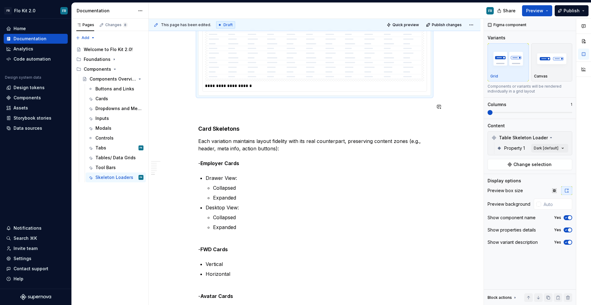
type textarea "*"
click at [209, 117] on h4 "Card Skeletons" at bounding box center [314, 118] width 233 height 30
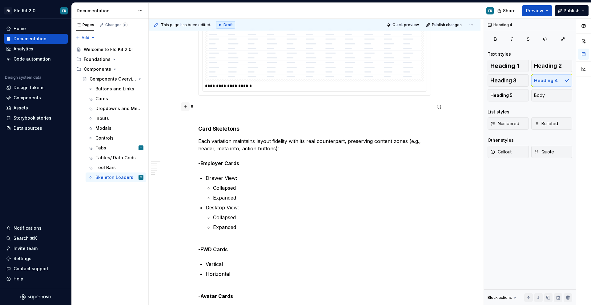
click at [186, 109] on button "button" at bounding box center [185, 106] width 9 height 9
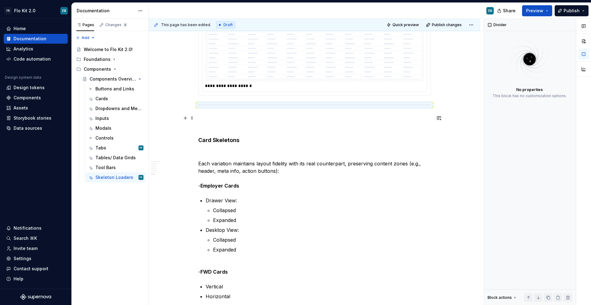
click at [208, 116] on h4 "Card Skeletons" at bounding box center [314, 129] width 233 height 30
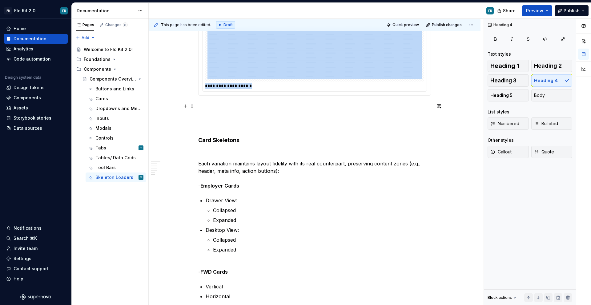
click at [199, 105] on hr at bounding box center [314, 105] width 233 height 0
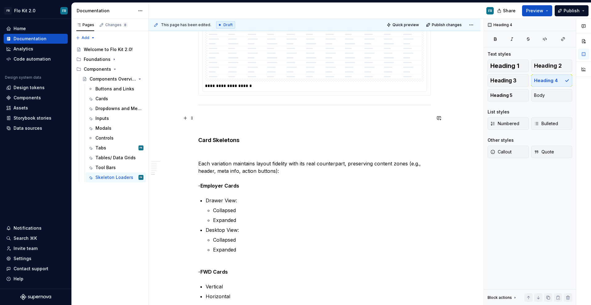
click at [204, 122] on h4 "Card Skeletons" at bounding box center [314, 129] width 233 height 30
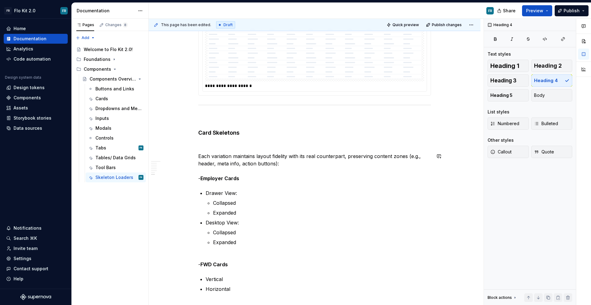
scroll to position [798, 0]
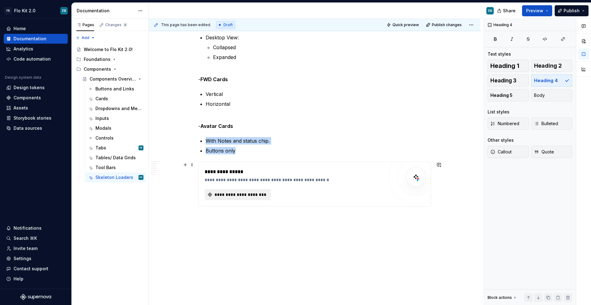
click at [238, 199] on button "**********" at bounding box center [238, 194] width 66 height 11
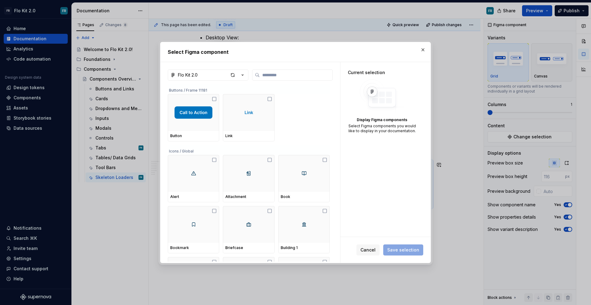
click at [428, 46] on div "Select Figma component" at bounding box center [295, 52] width 270 height 20
click at [423, 49] on button "button" at bounding box center [422, 50] width 9 height 9
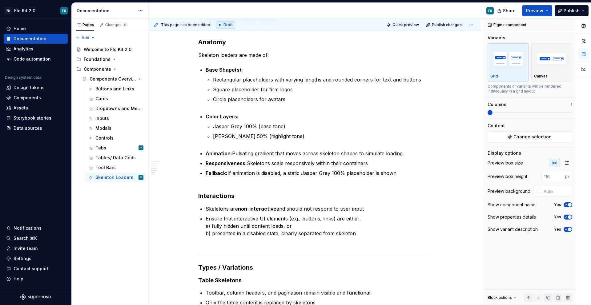
scroll to position [0, 0]
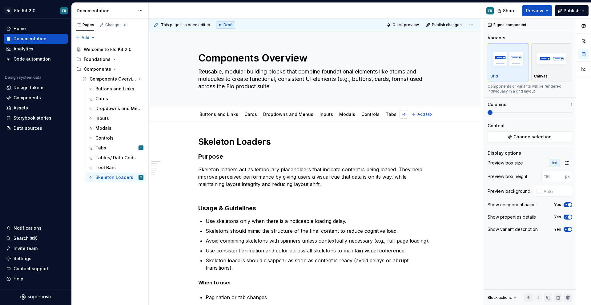
click at [428, 115] on span "Add tab" at bounding box center [424, 114] width 14 height 5
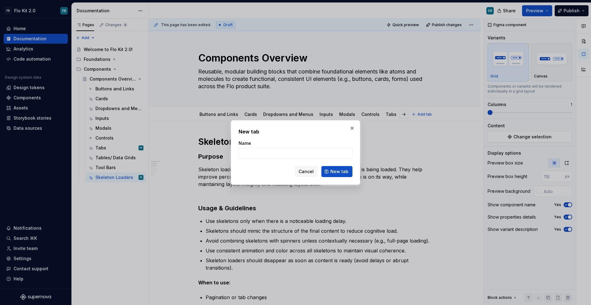
click at [348, 127] on button "button" at bounding box center [352, 128] width 9 height 9
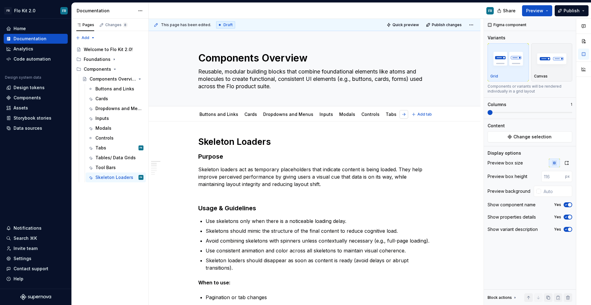
click at [400, 114] on button "button" at bounding box center [403, 114] width 9 height 9
click at [400, 114] on link "Skeleton Loaders" at bounding box center [399, 114] width 38 height 5
type textarea "*"
click at [423, 116] on span "Add tab" at bounding box center [424, 114] width 14 height 5
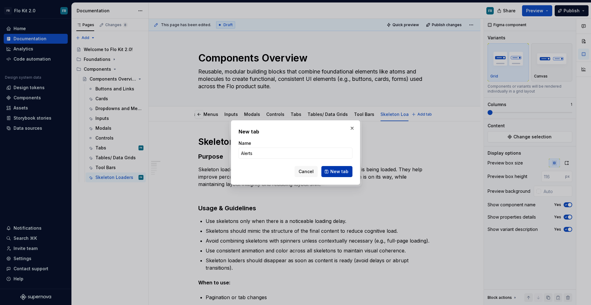
type input "Alerts"
click at [337, 171] on span "New tab" at bounding box center [339, 172] width 18 height 6
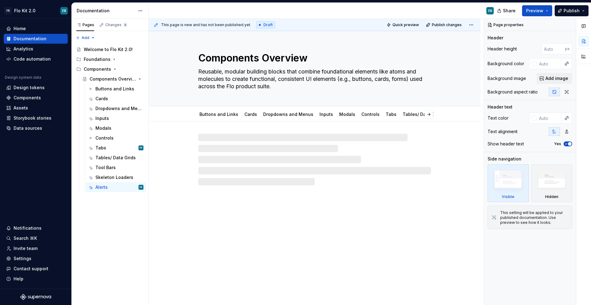
type textarea "*"
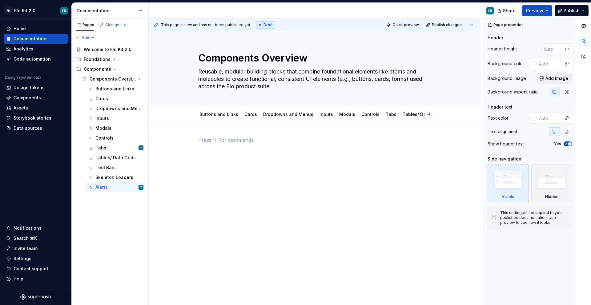
click at [288, 145] on div at bounding box center [314, 147] width 233 height 23
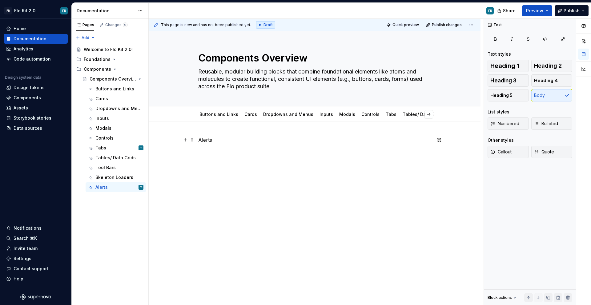
click at [204, 140] on p "Alerts" at bounding box center [314, 139] width 233 height 7
click at [203, 140] on p "Alerts" at bounding box center [314, 139] width 233 height 7
click at [509, 67] on span "Heading 1" at bounding box center [504, 66] width 29 height 6
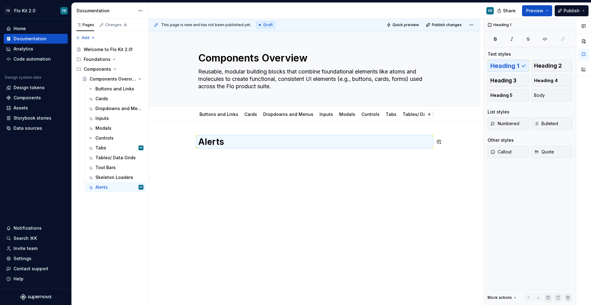
click at [352, 172] on div "Alerts" at bounding box center [315, 190] width 332 height 137
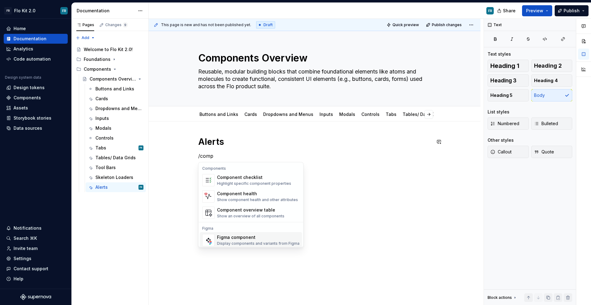
click at [246, 238] on div "Figma component" at bounding box center [258, 237] width 82 height 6
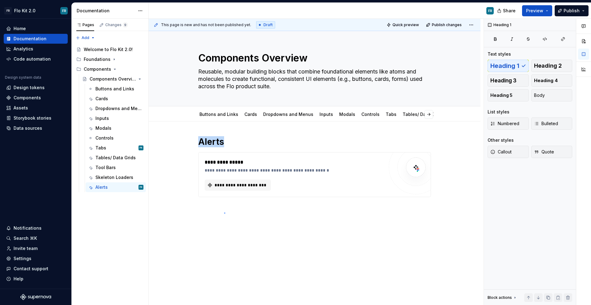
click at [224, 213] on div "**********" at bounding box center [316, 162] width 335 height 287
click at [226, 219] on div "**********" at bounding box center [315, 209] width 332 height 175
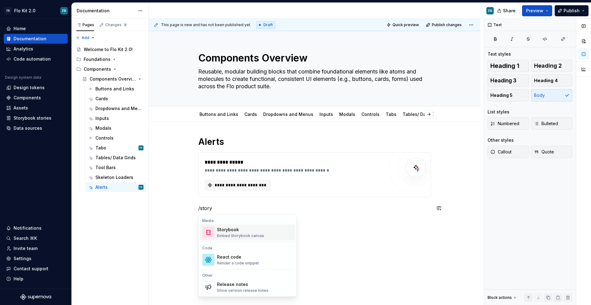
click at [254, 234] on div "Embed Storybook canvas" at bounding box center [240, 236] width 47 height 5
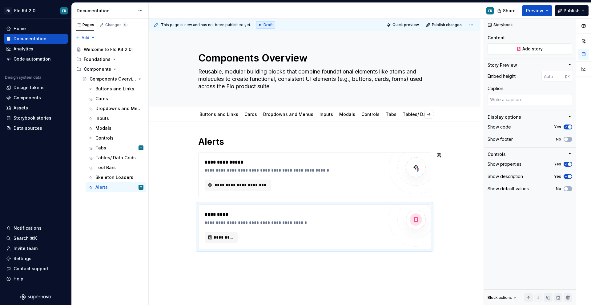
click at [240, 144] on h1 "Alerts" at bounding box center [314, 141] width 233 height 11
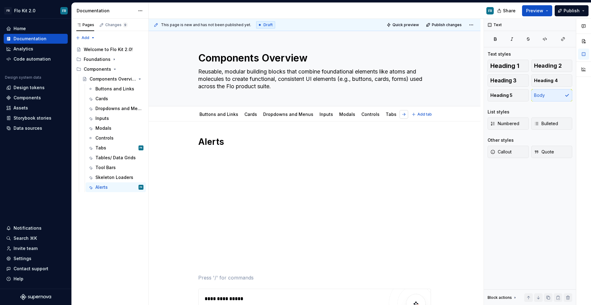
click at [401, 114] on button "button" at bounding box center [403, 114] width 9 height 9
click at [366, 118] on div "Skeleton Loaders" at bounding box center [381, 115] width 43 height 10
click at [366, 117] on div "Skeleton Loaders" at bounding box center [381, 114] width 38 height 6
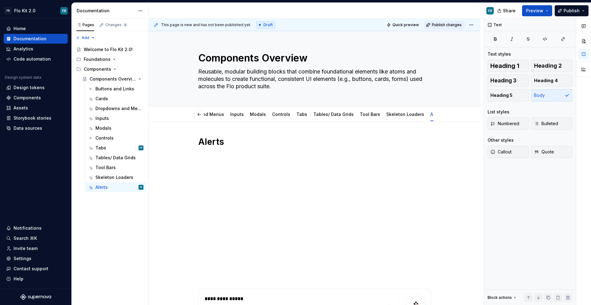
click at [430, 26] on button "Publish changes" at bounding box center [444, 25] width 40 height 9
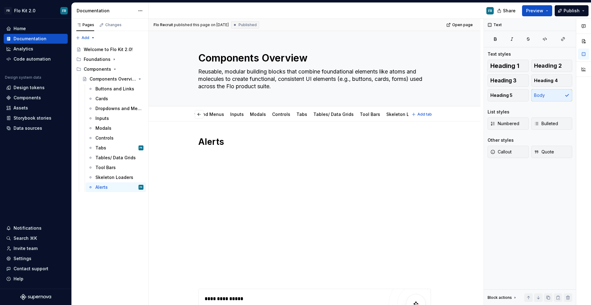
click at [401, 121] on div "Buttons and Links Cards Dropdowns and Menus Inputs Modals Controls Tabs Tables/…" at bounding box center [301, 116] width 214 height 17
click at [417, 114] on button "Add tab" at bounding box center [422, 114] width 25 height 9
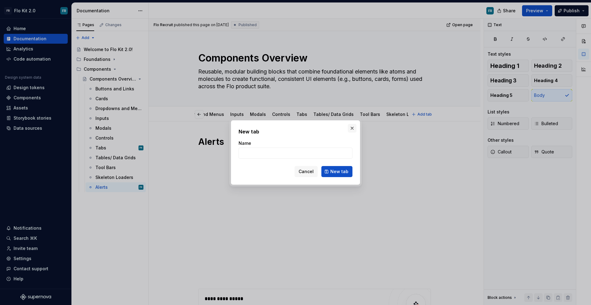
click at [354, 127] on button "button" at bounding box center [352, 128] width 9 height 9
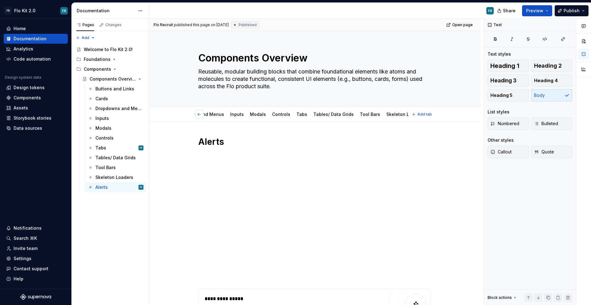
click at [200, 115] on button "button" at bounding box center [199, 114] width 9 height 9
click at [200, 115] on link "Buttons and Links" at bounding box center [218, 114] width 39 height 5
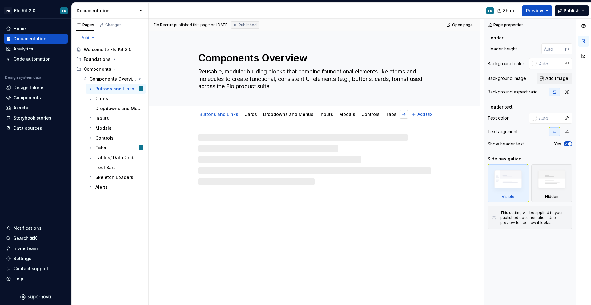
click at [401, 116] on button "button" at bounding box center [403, 114] width 9 height 9
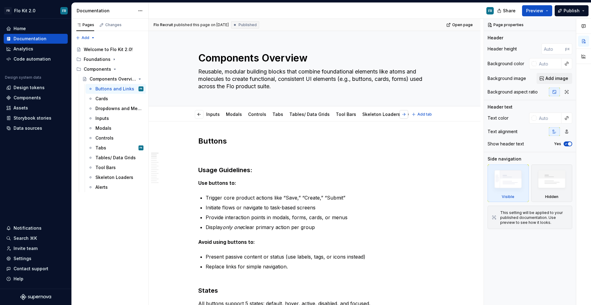
click at [403, 115] on button "button" at bounding box center [403, 114] width 9 height 9
click at [406, 116] on link "Alerts" at bounding box center [412, 114] width 12 height 5
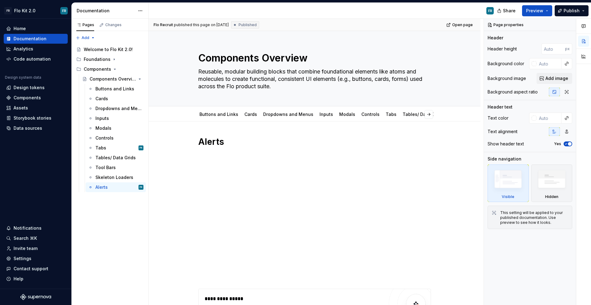
type textarea "*"
